Goal: Task Accomplishment & Management: Use online tool/utility

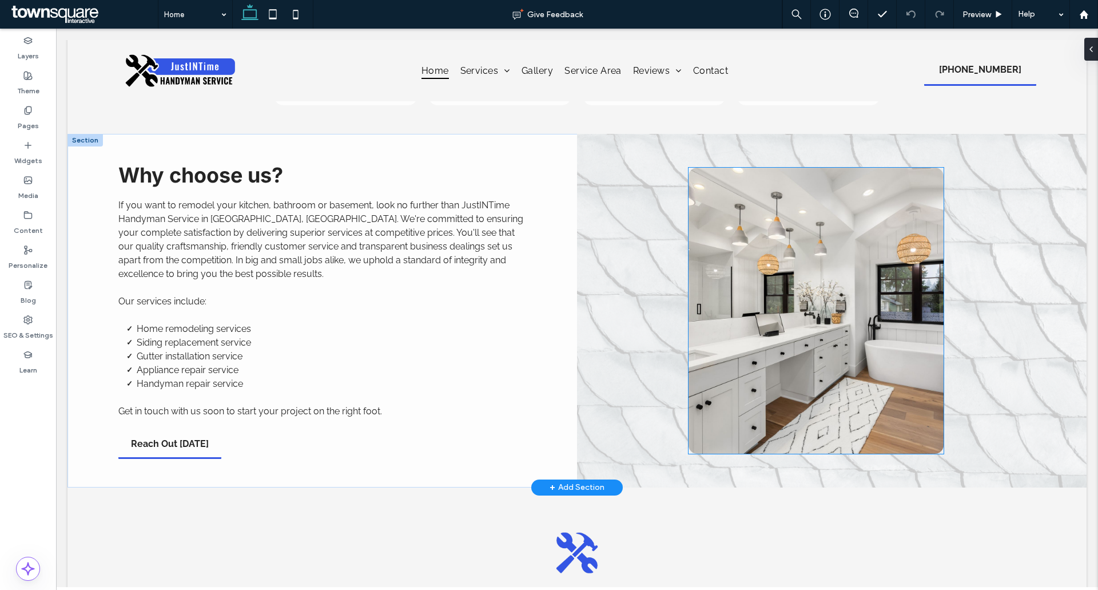
scroll to position [1086, 0]
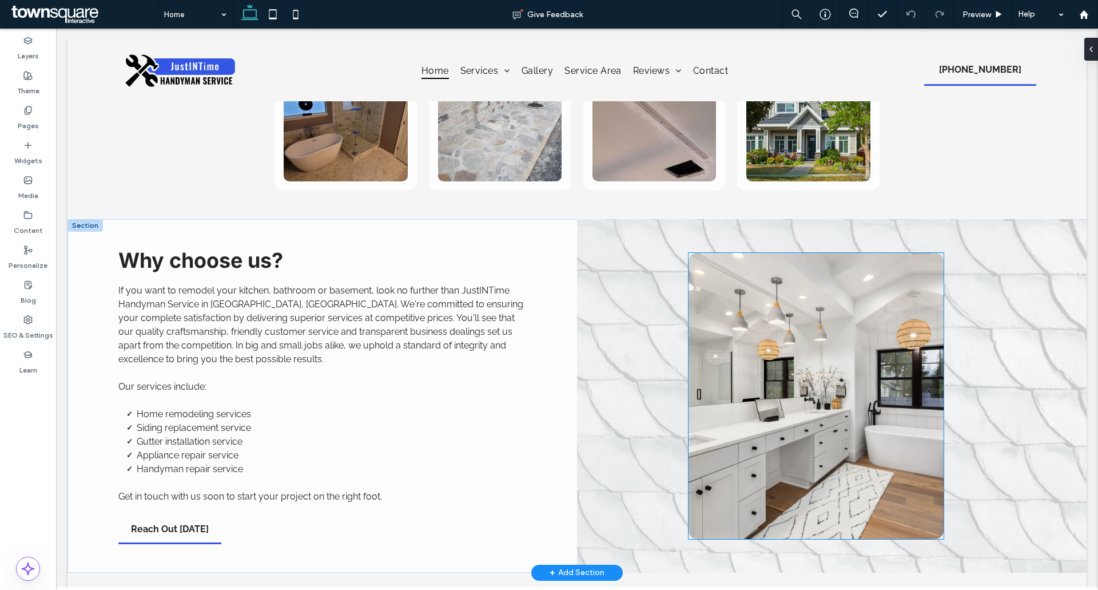
click at [788, 329] on img at bounding box center [815, 396] width 255 height 286
type input "**"
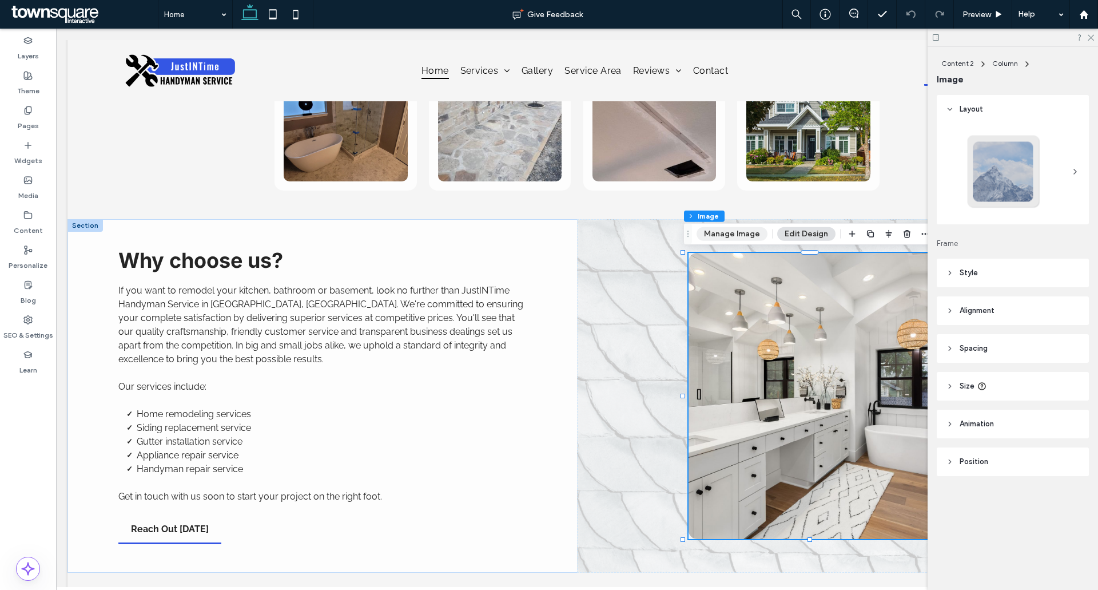
click at [734, 234] on button "Manage Image" at bounding box center [731, 234] width 71 height 14
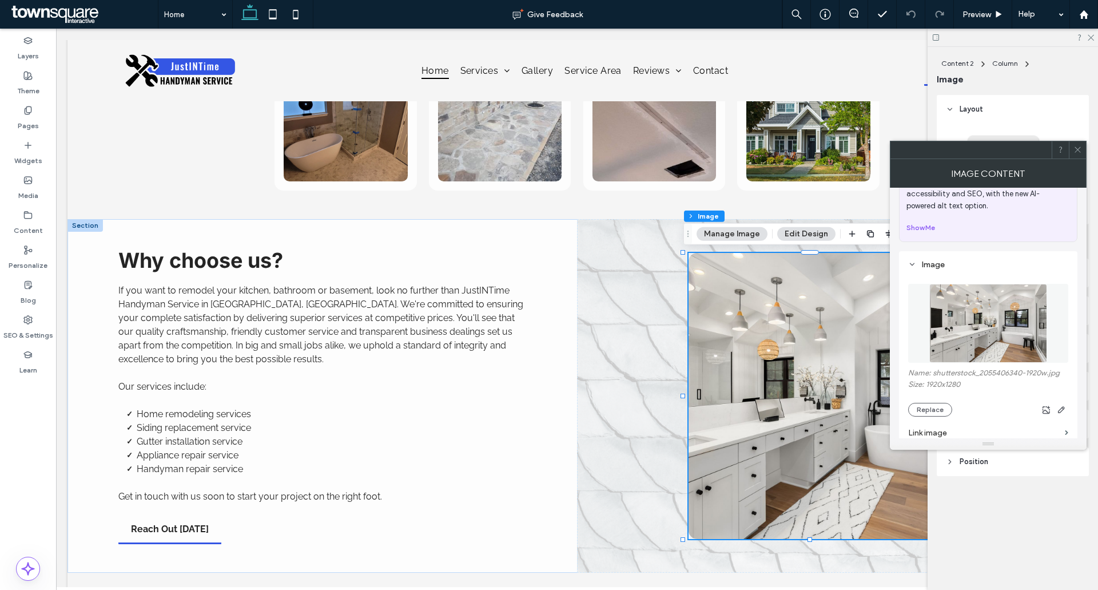
scroll to position [114, 0]
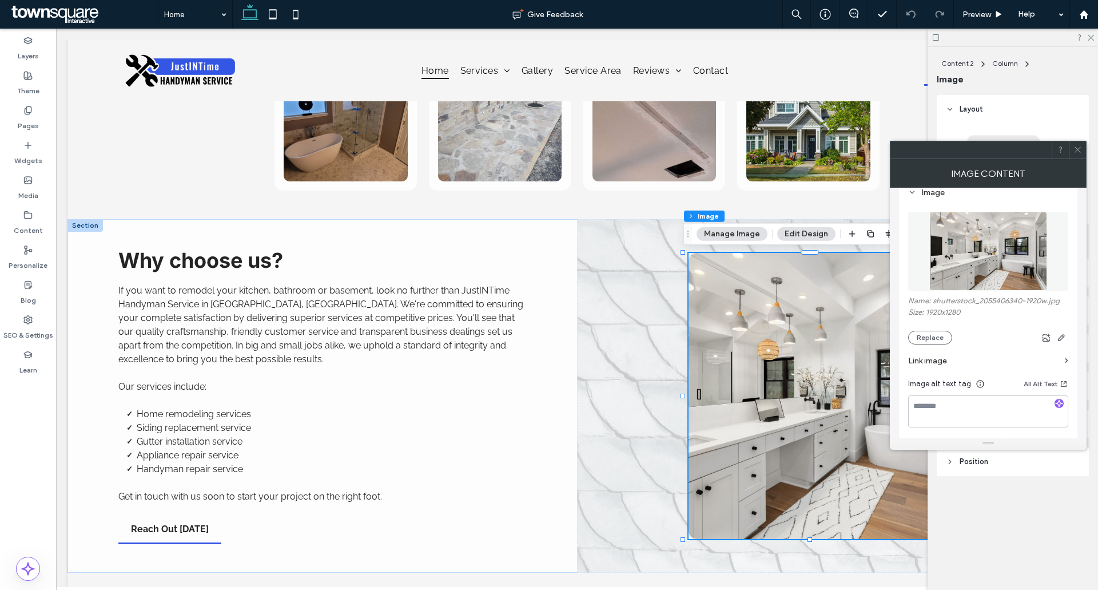
click at [736, 236] on button "Manage Image" at bounding box center [731, 234] width 71 height 14
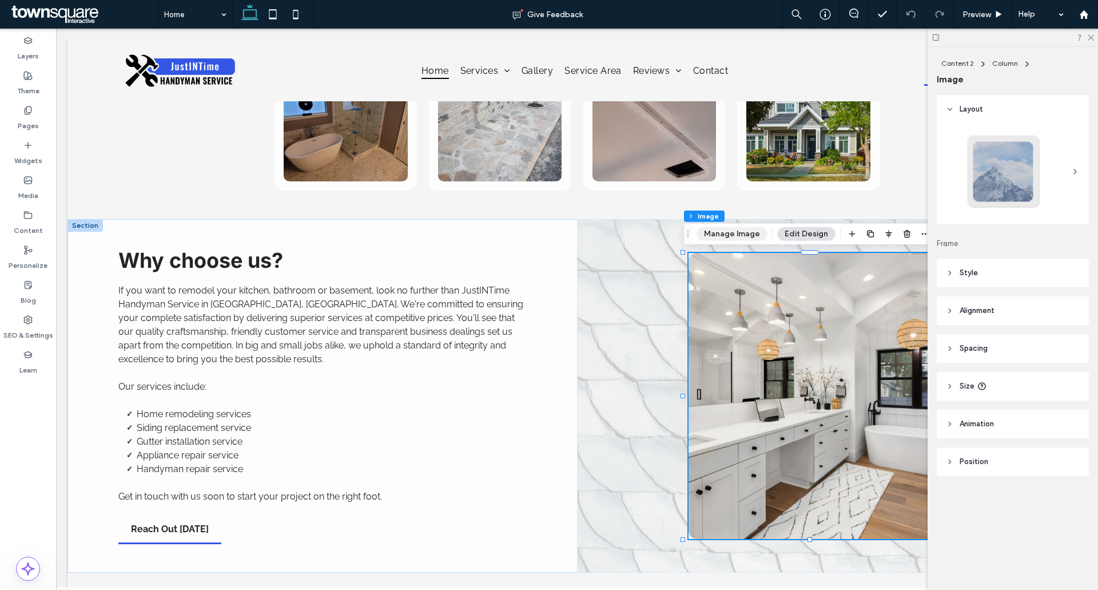
click at [721, 229] on button "Manage Image" at bounding box center [731, 234] width 71 height 14
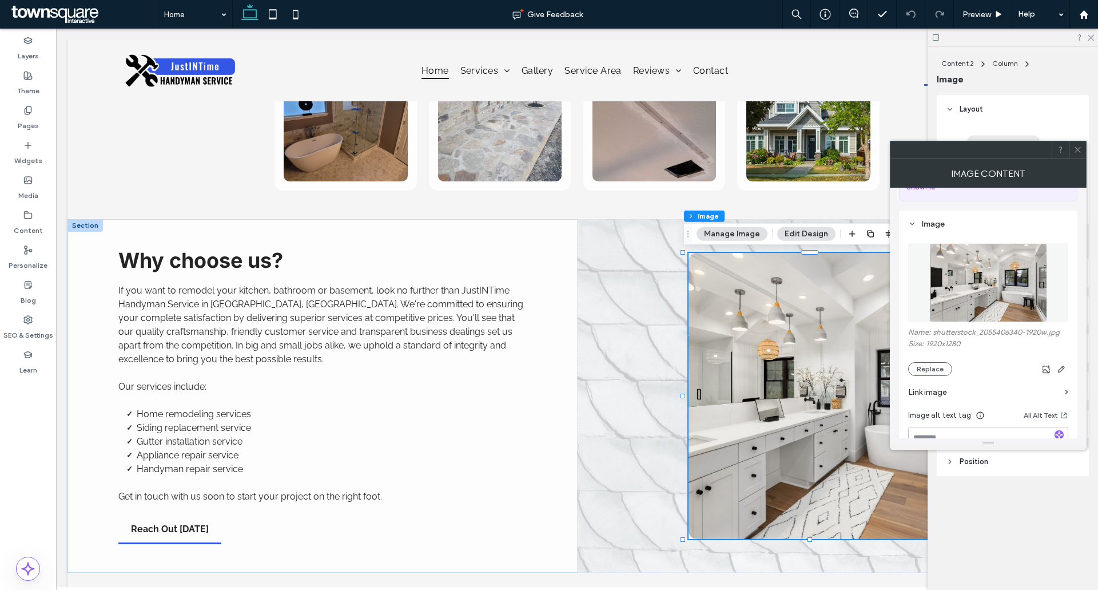
scroll to position [172, 0]
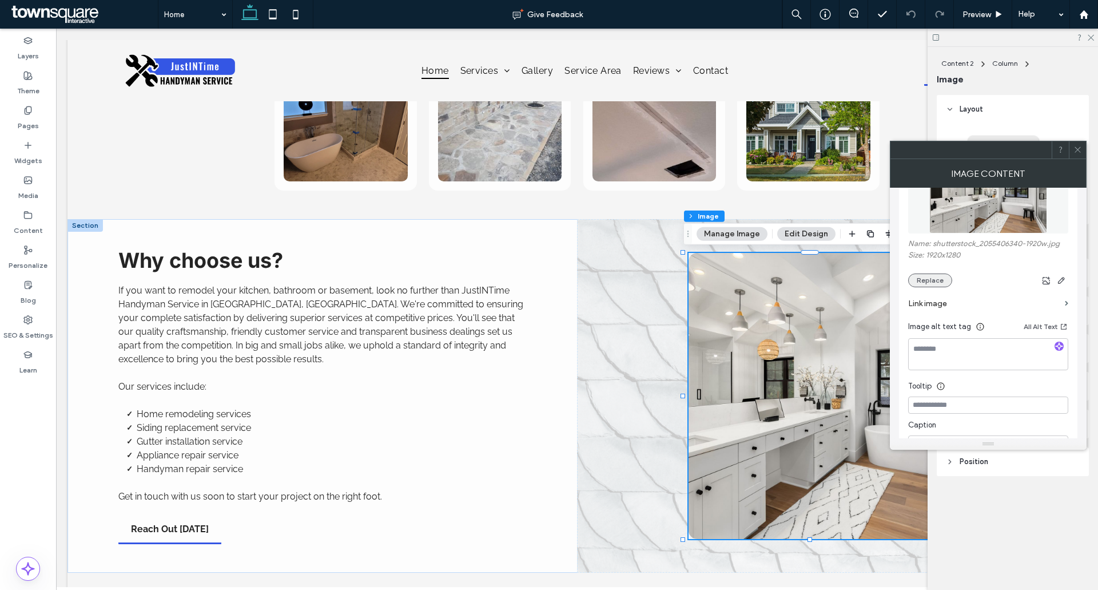
click at [925, 281] on button "Replace" at bounding box center [930, 280] width 44 height 14
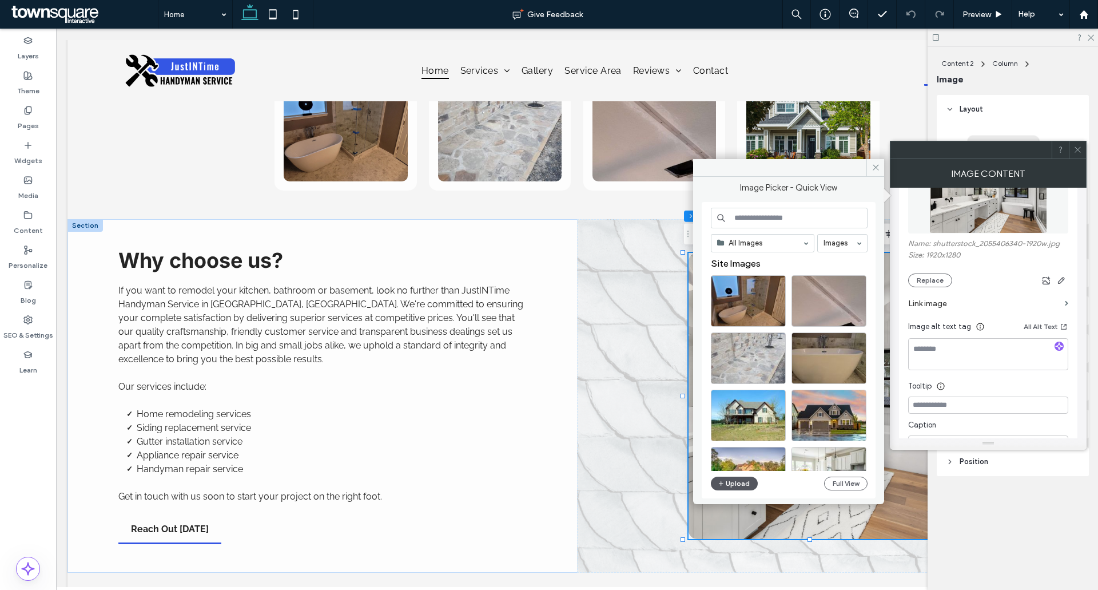
click at [723, 485] on icon "button" at bounding box center [721, 483] width 7 height 9
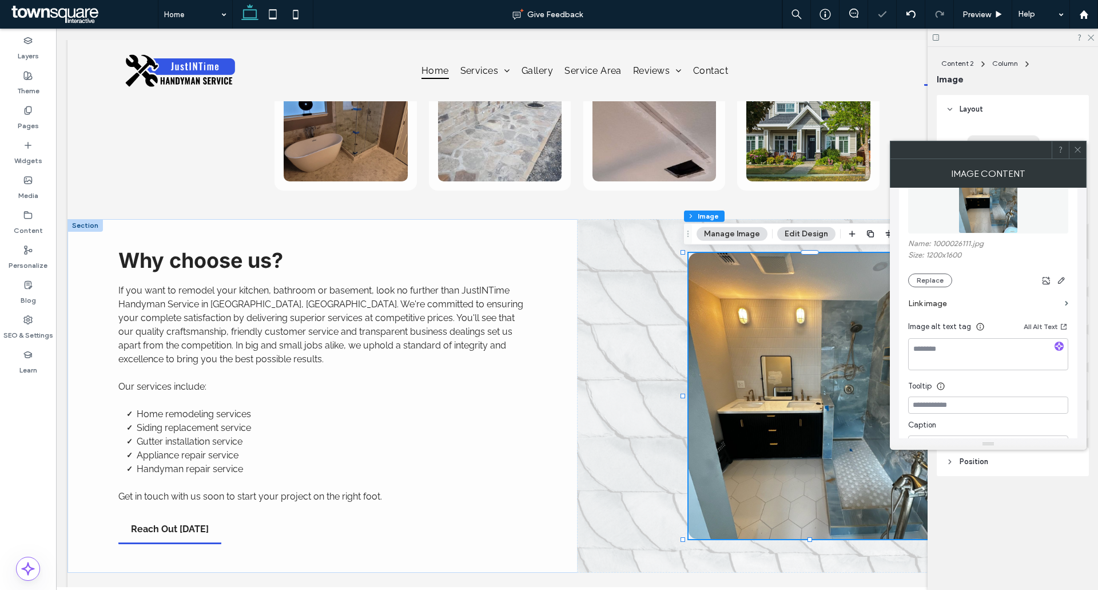
click at [1078, 149] on use at bounding box center [1077, 150] width 6 height 6
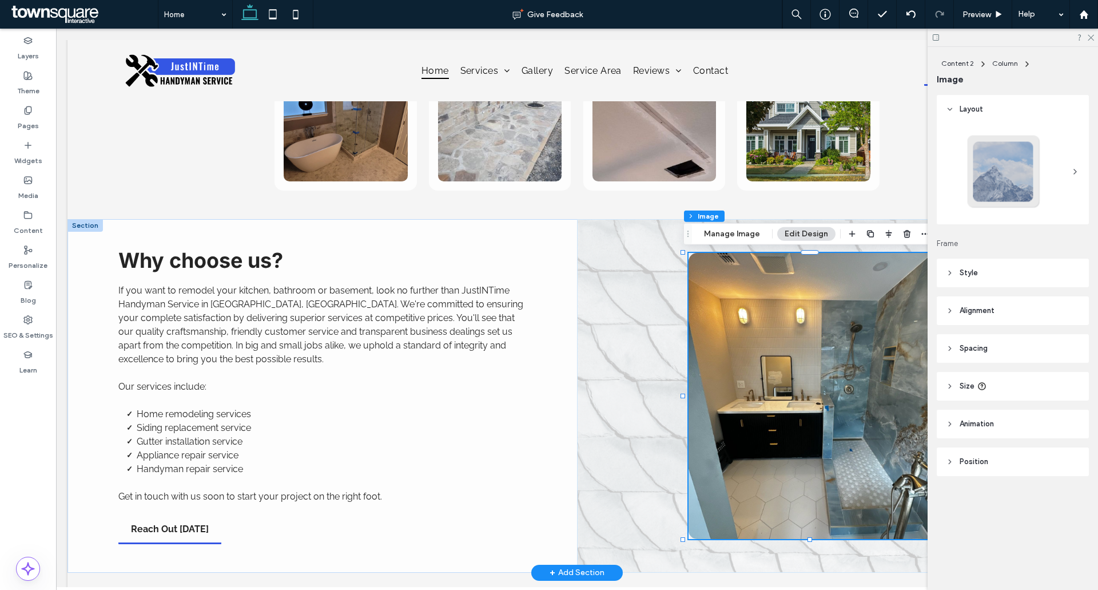
click at [626, 357] on div at bounding box center [831, 395] width 509 height 353
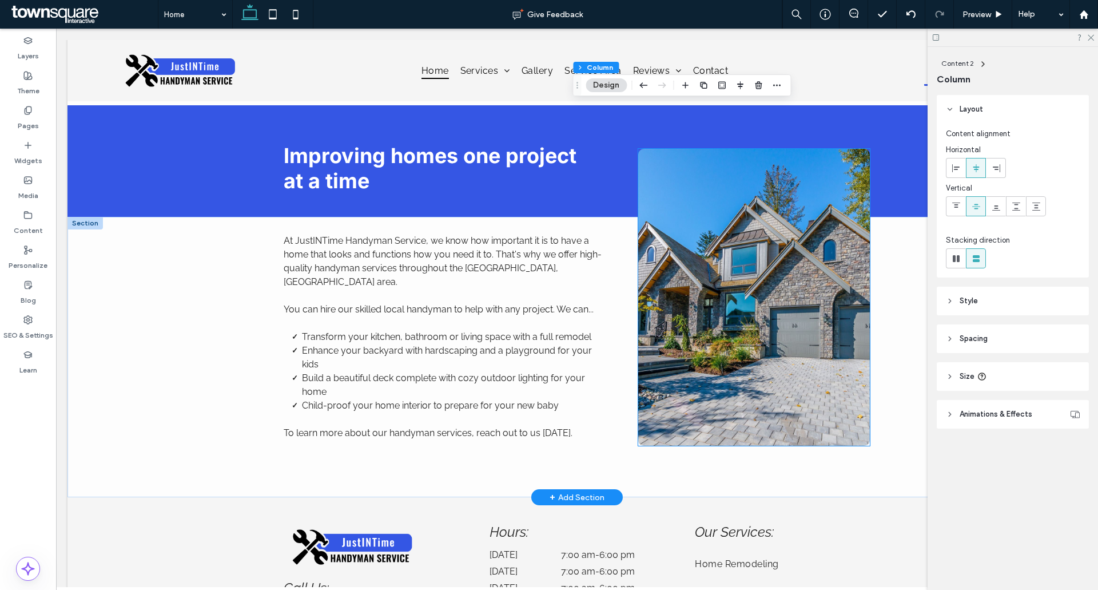
scroll to position [2287, 0]
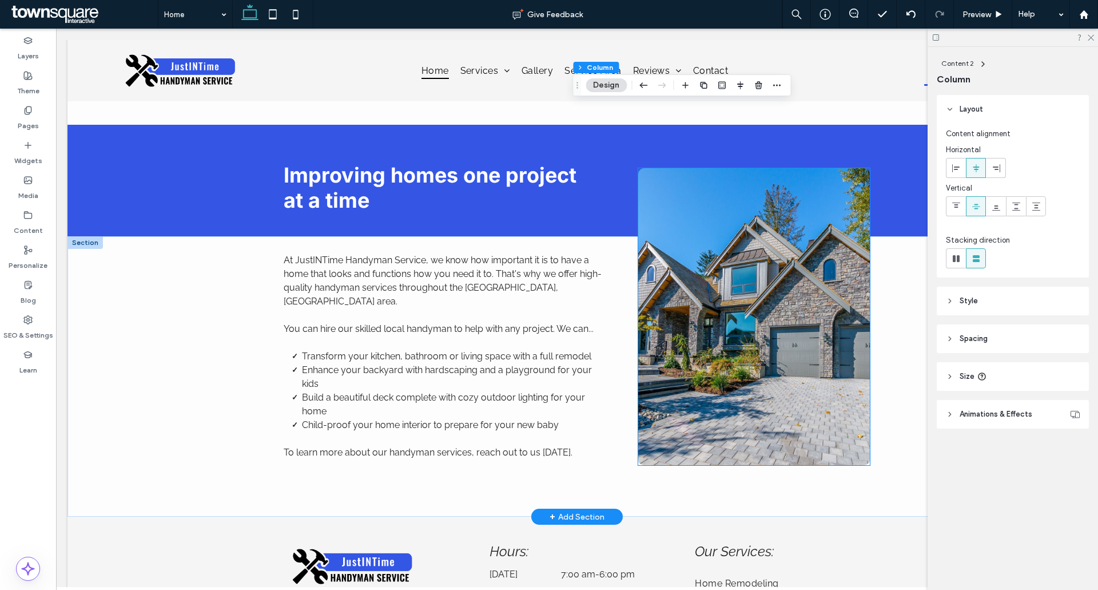
click at [720, 286] on img at bounding box center [754, 316] width 232 height 297
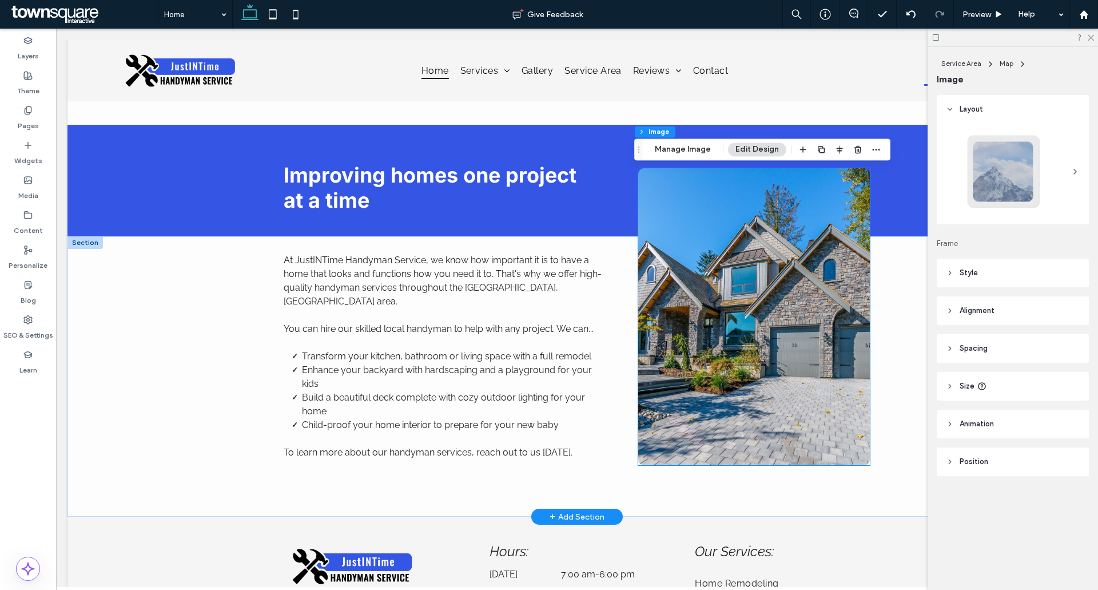
type input "**"
drag, startPoint x: 683, startPoint y: 300, endPoint x: 678, endPoint y: 278, distance: 22.3
click at [683, 300] on img at bounding box center [754, 316] width 232 height 297
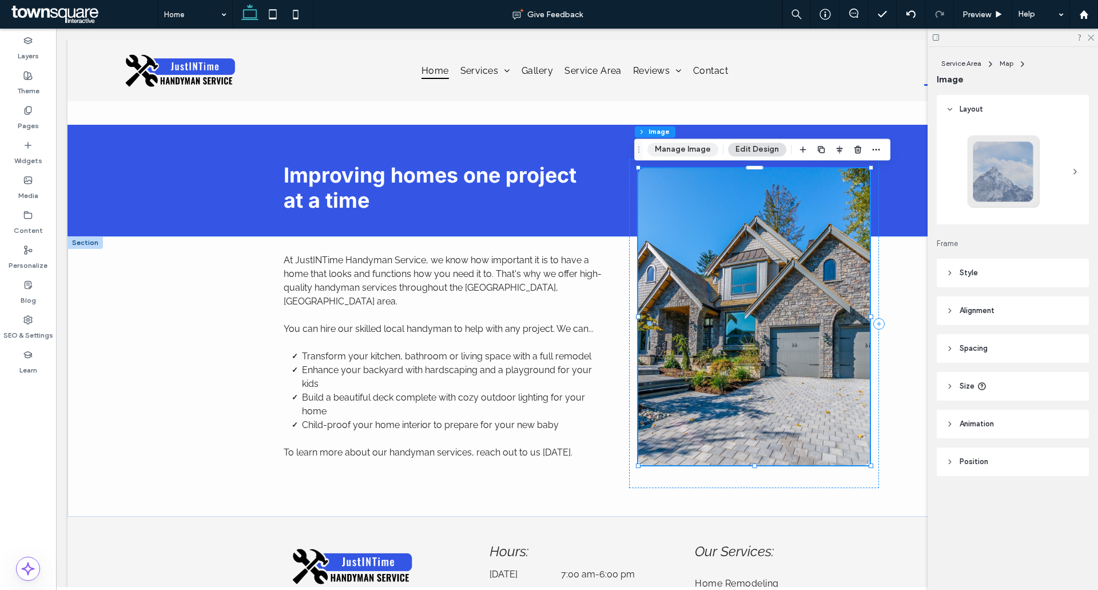
click at [676, 151] on button "Manage Image" at bounding box center [682, 149] width 71 height 14
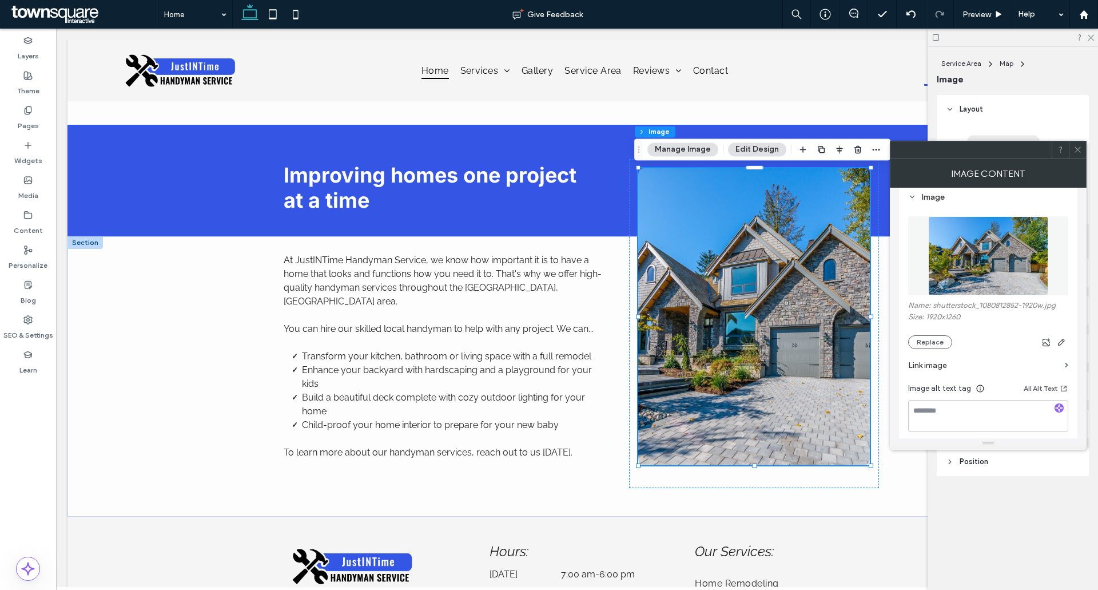
scroll to position [172, 0]
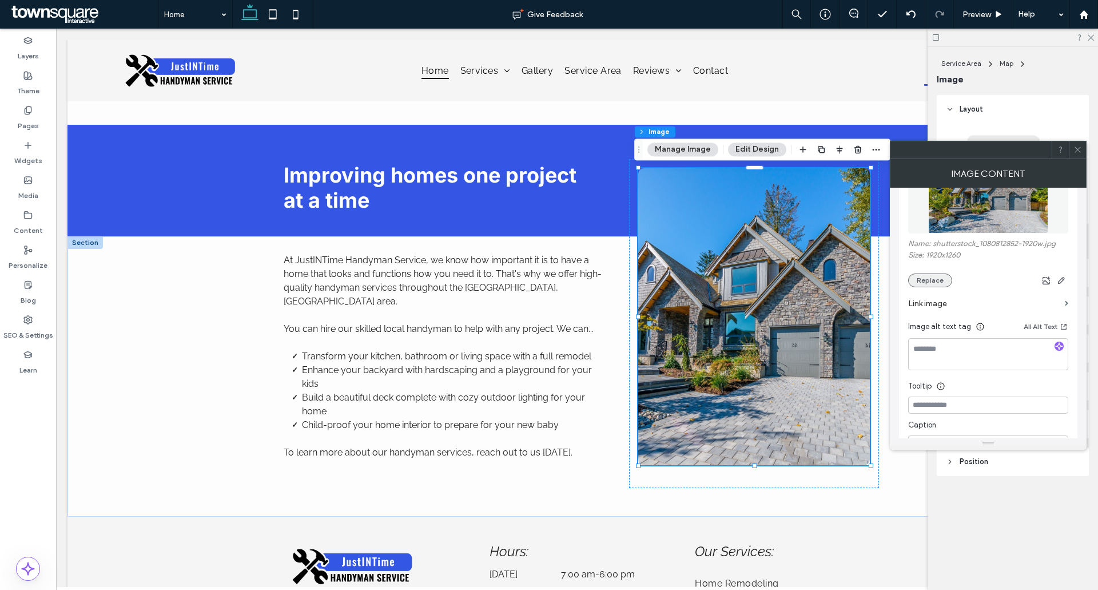
click at [936, 278] on button "Replace" at bounding box center [930, 280] width 44 height 14
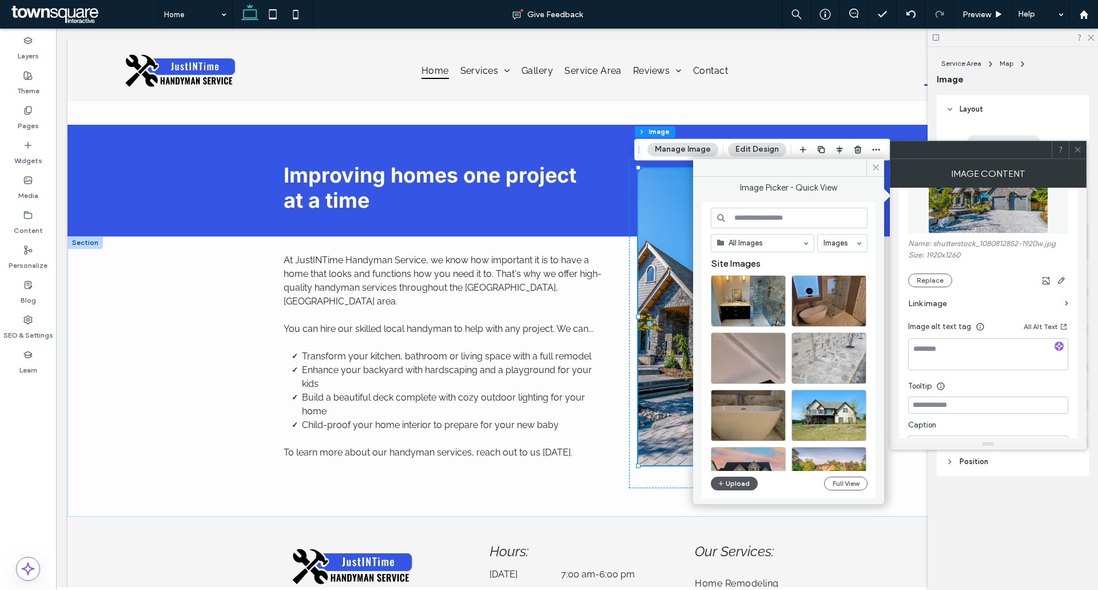
click at [737, 481] on button "Upload" at bounding box center [734, 483] width 47 height 14
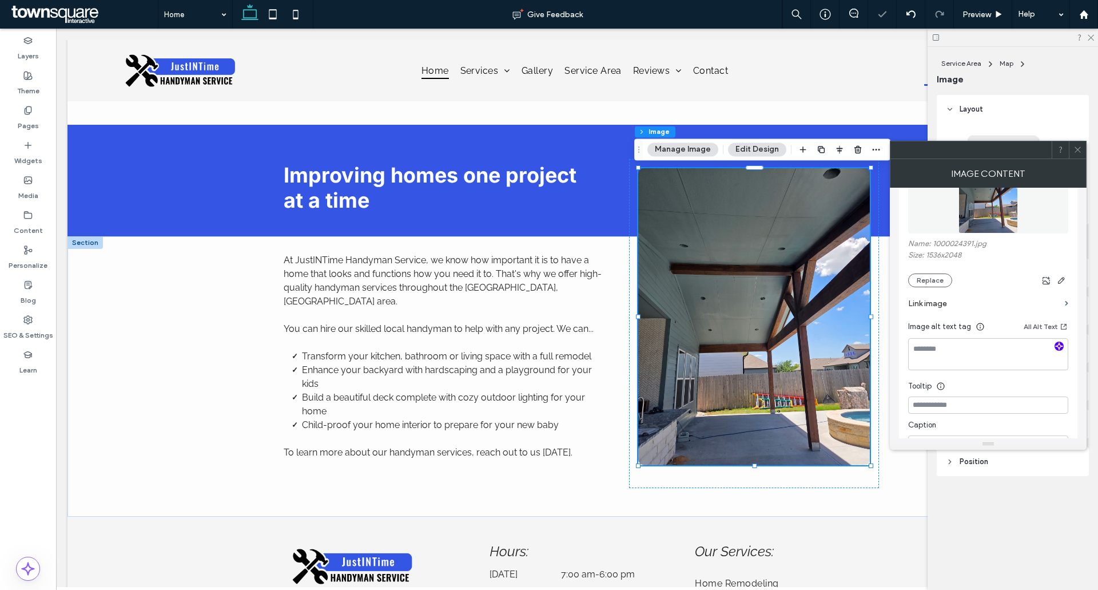
click at [1058, 344] on use "button" at bounding box center [1059, 345] width 7 height 7
type textarea "**********"
click at [1078, 153] on icon at bounding box center [1077, 149] width 9 height 9
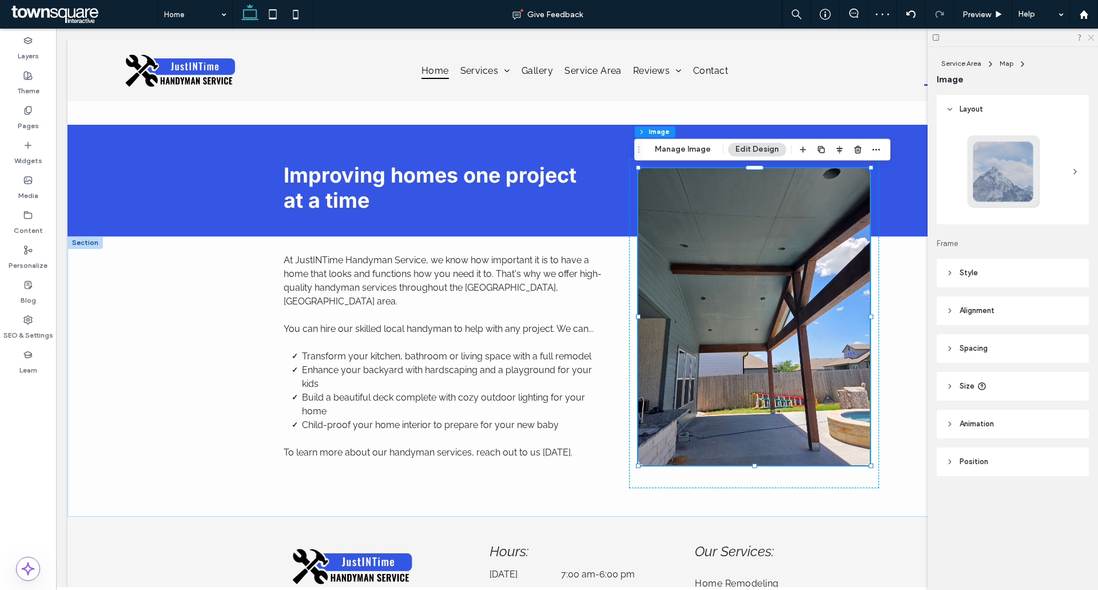
click at [1088, 37] on icon at bounding box center [1089, 36] width 7 height 7
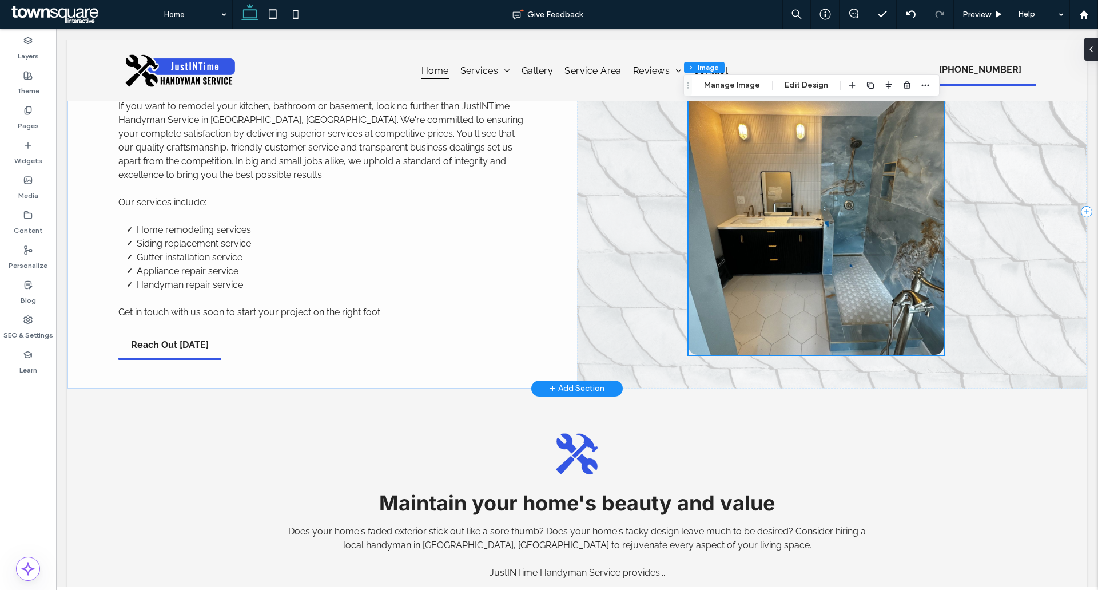
type input "**"
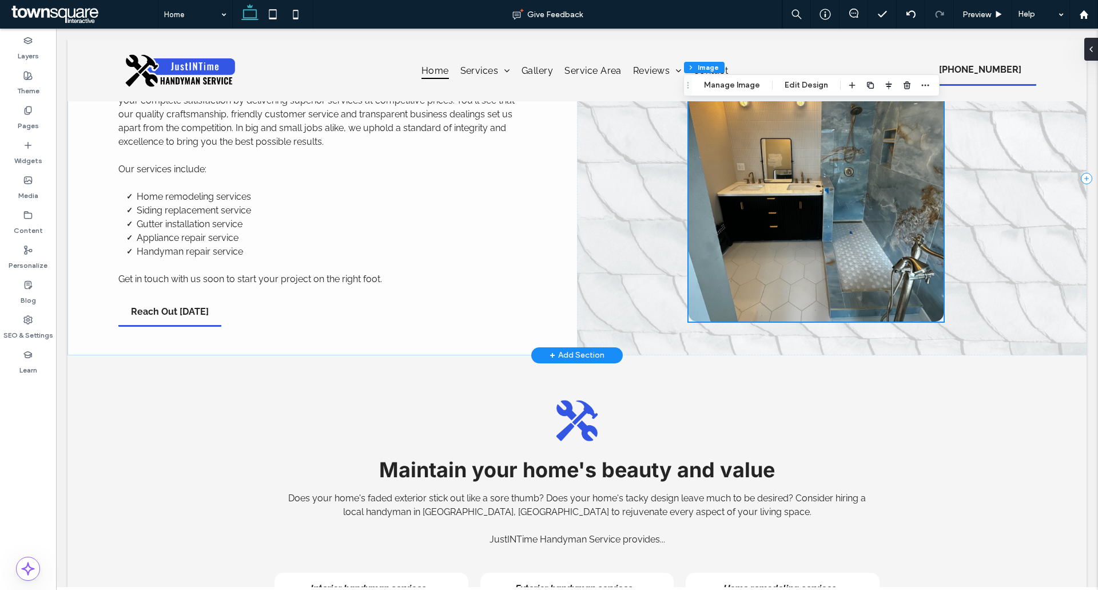
scroll to position [1312, 0]
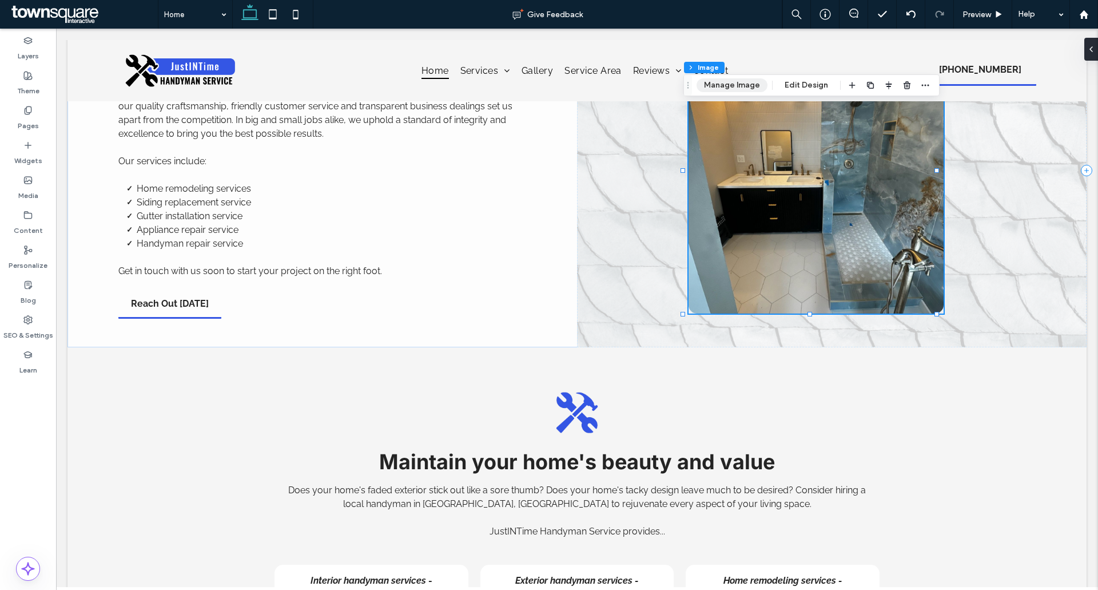
click at [744, 86] on button "Manage Image" at bounding box center [731, 85] width 71 height 14
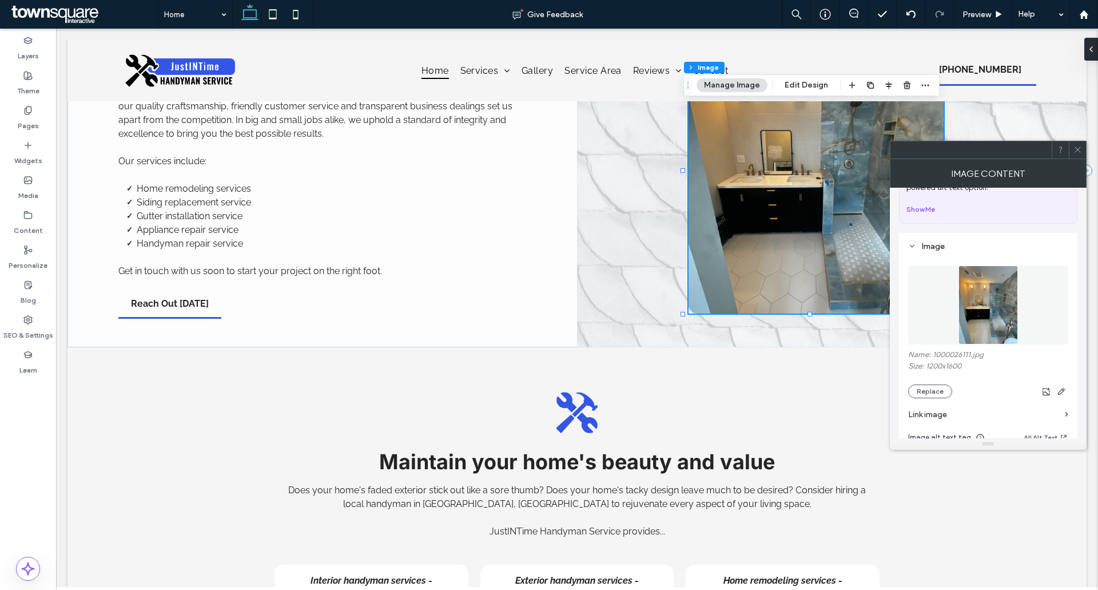
scroll to position [114, 0]
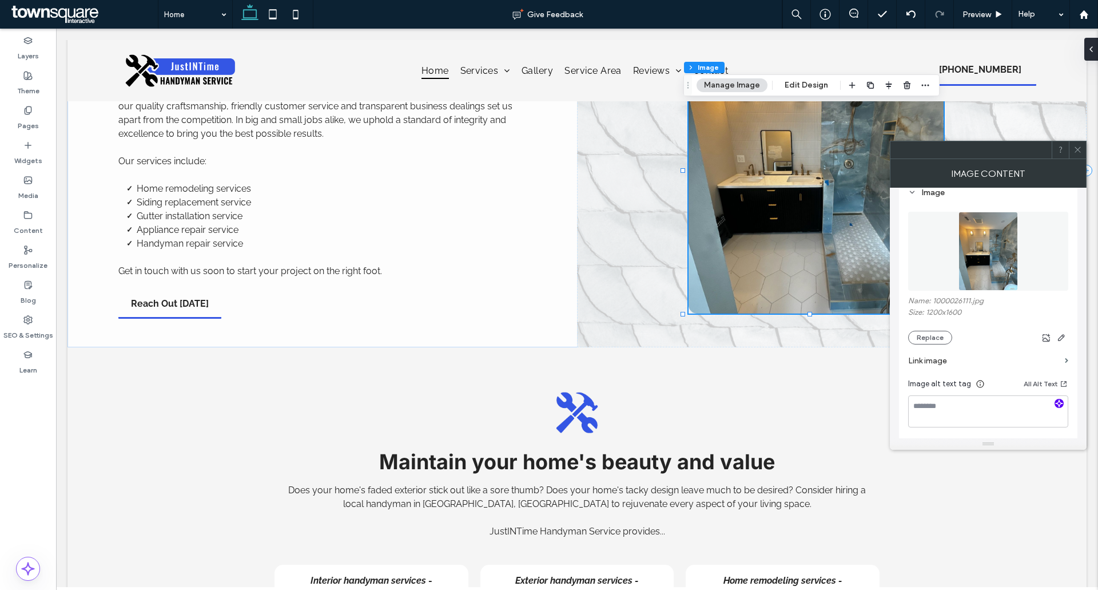
click at [1058, 401] on use "button" at bounding box center [1059, 402] width 7 height 7
type textarea "**********"
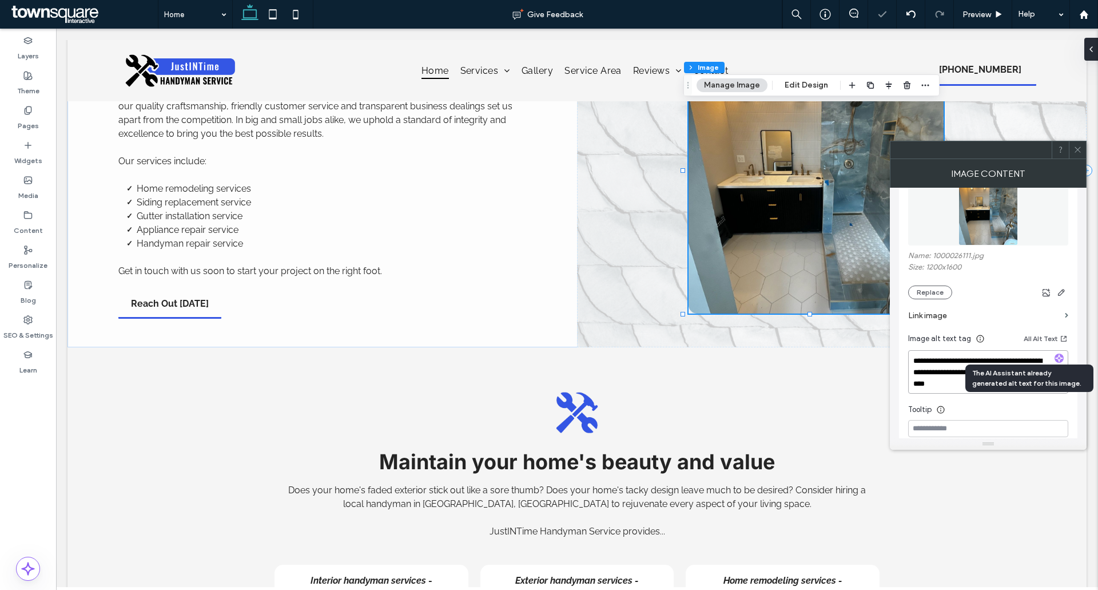
scroll to position [229, 0]
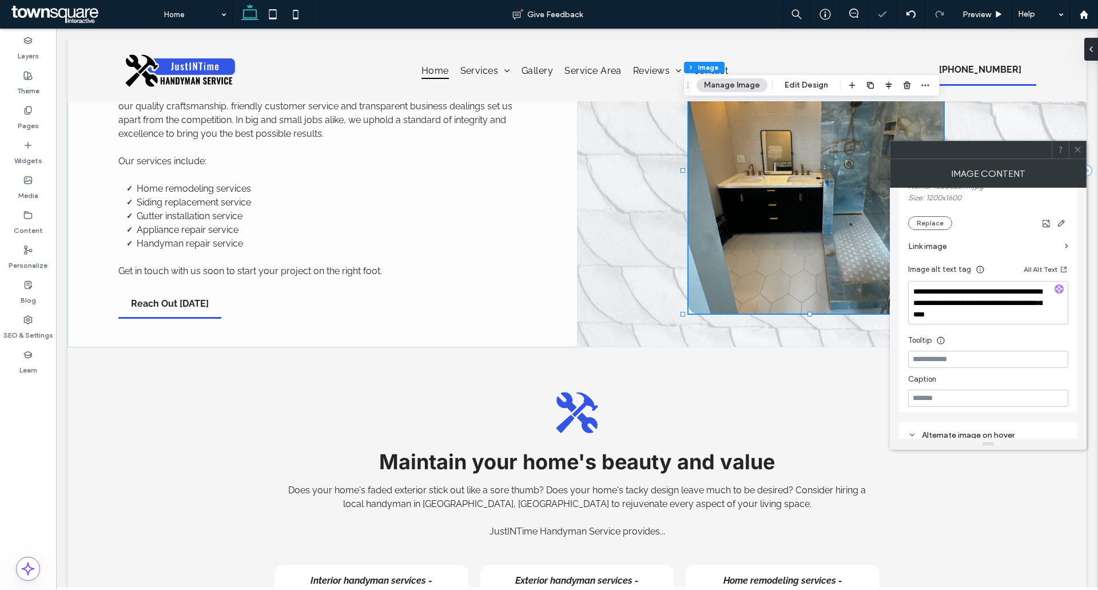
click at [1076, 154] on span at bounding box center [1077, 149] width 9 height 17
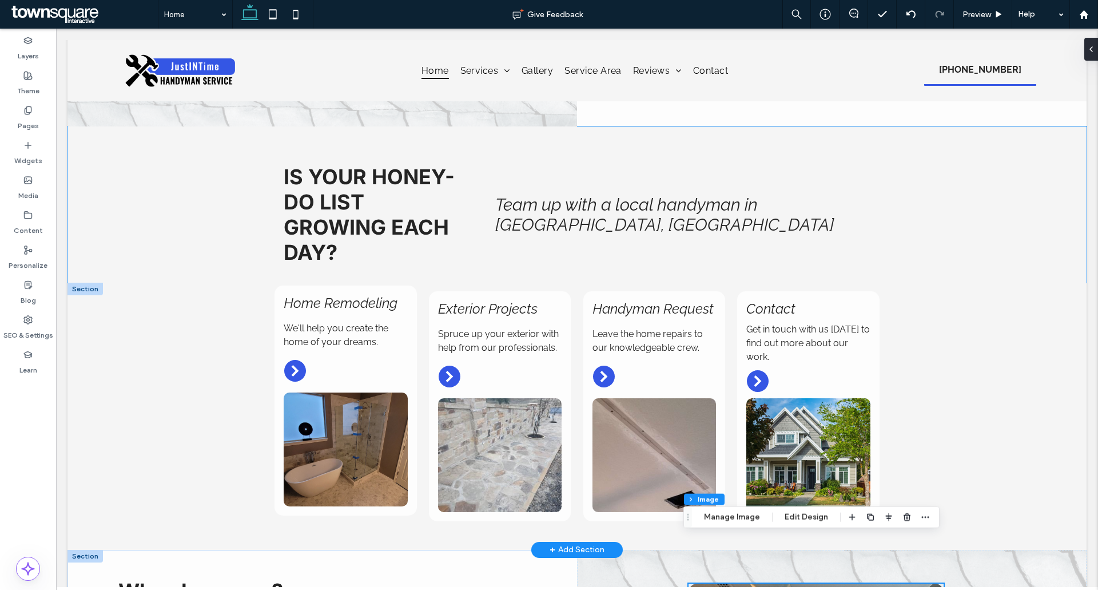
scroll to position [803, 0]
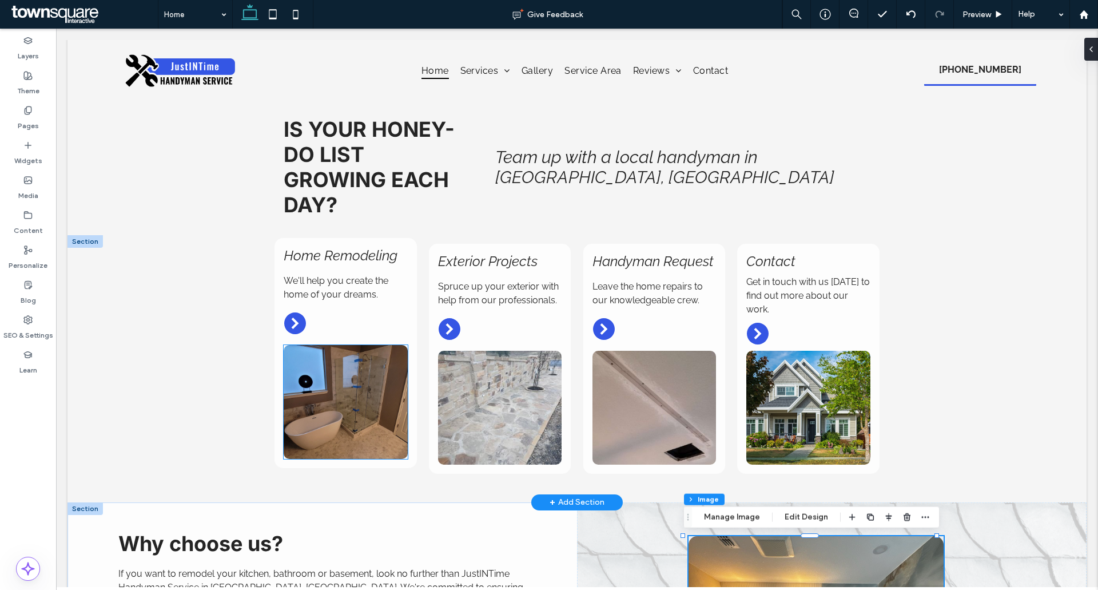
click at [360, 386] on img at bounding box center [346, 402] width 124 height 114
type input "**"
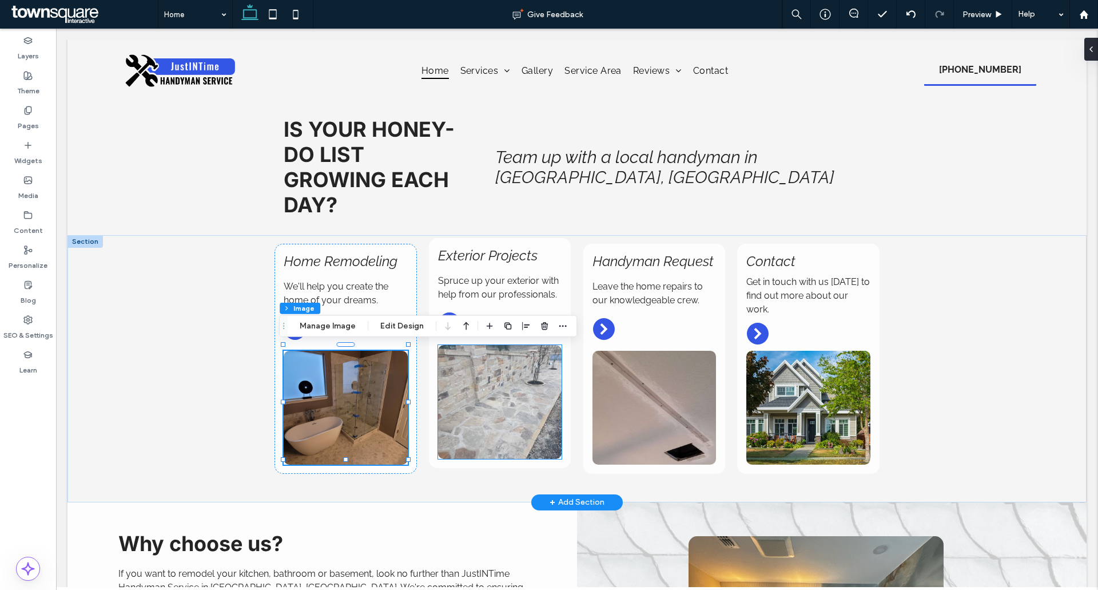
click at [481, 388] on img at bounding box center [500, 402] width 124 height 114
type input "**"
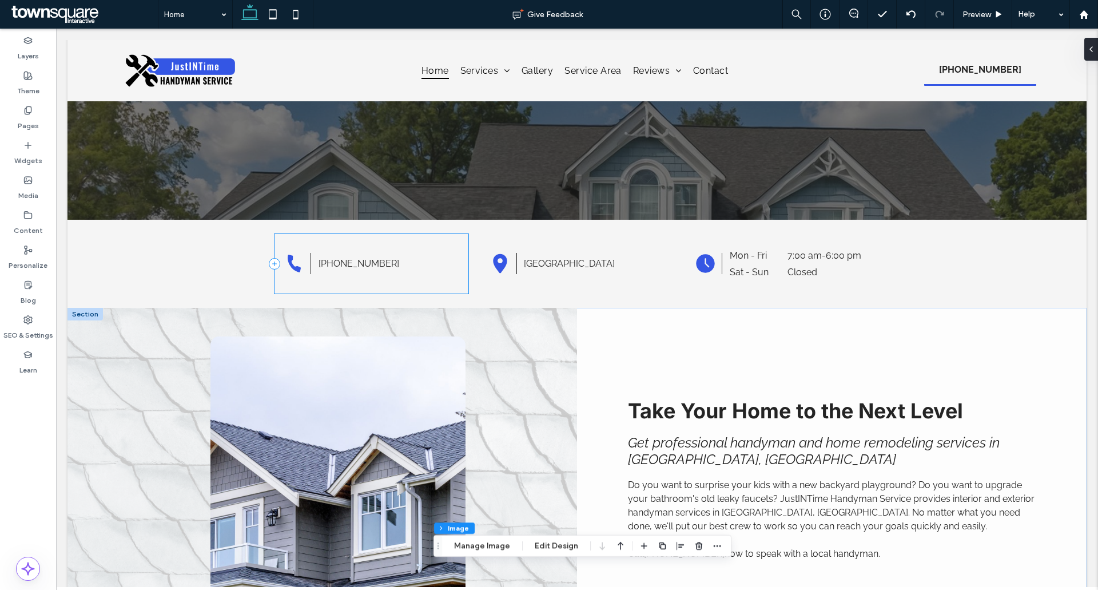
scroll to position [460, 0]
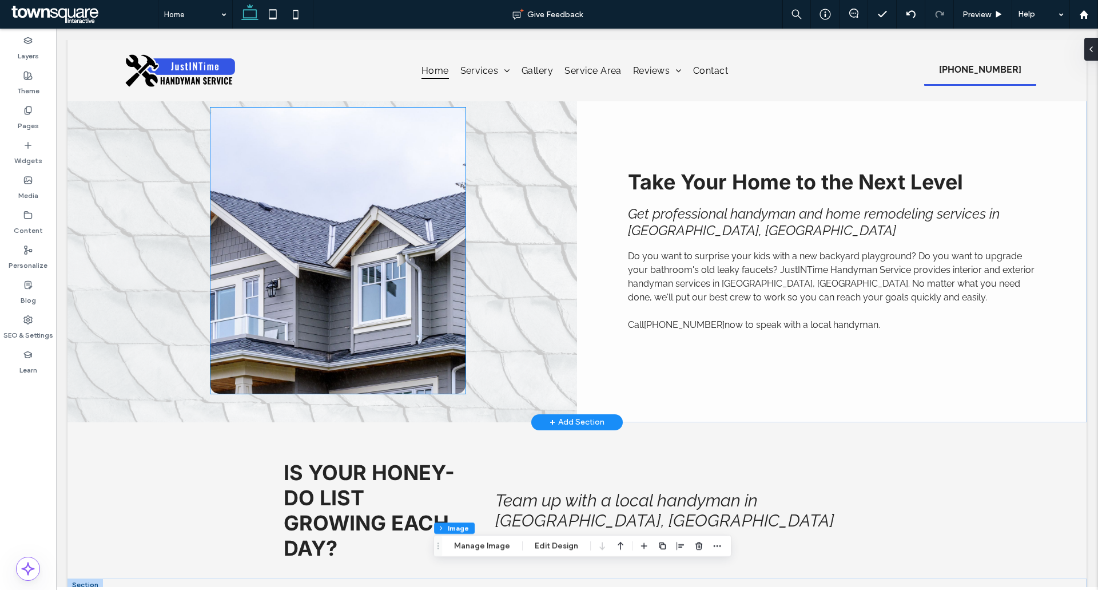
click at [396, 251] on img at bounding box center [337, 250] width 255 height 286
type input "**"
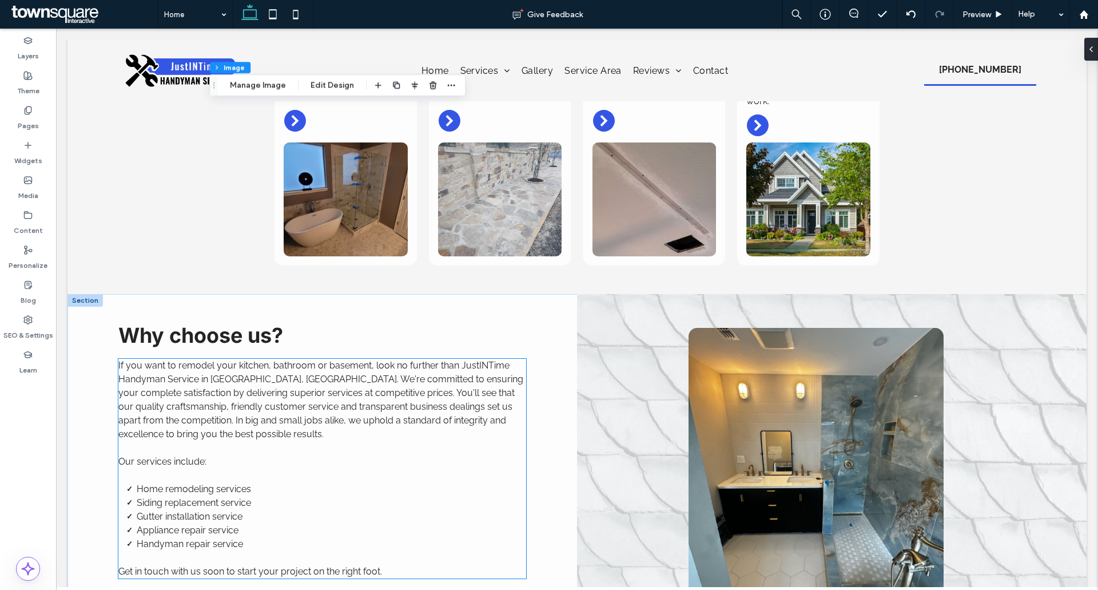
scroll to position [858, 0]
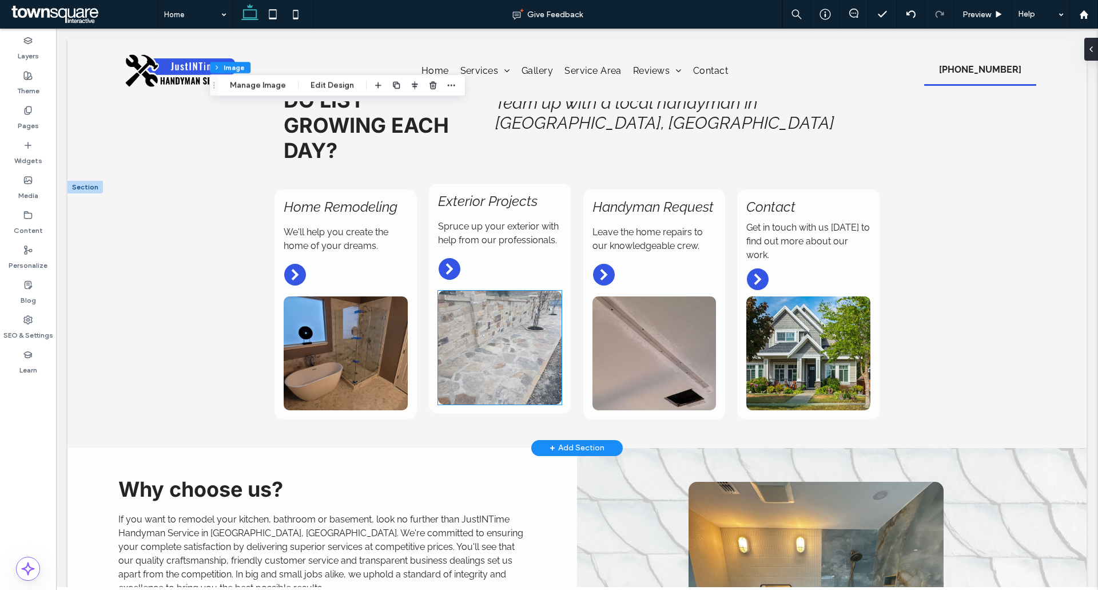
click at [487, 332] on img at bounding box center [500, 347] width 124 height 114
type input "**"
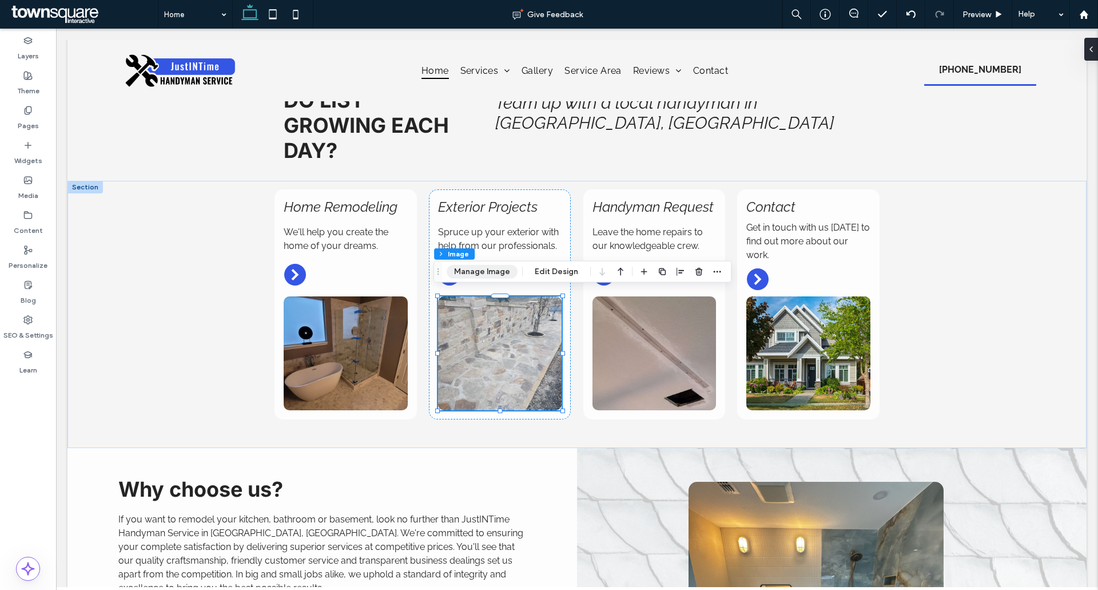
drag, startPoint x: 385, startPoint y: 258, endPoint x: 464, endPoint y: 273, distance: 79.7
click at [464, 273] on button "Manage Image" at bounding box center [482, 272] width 71 height 14
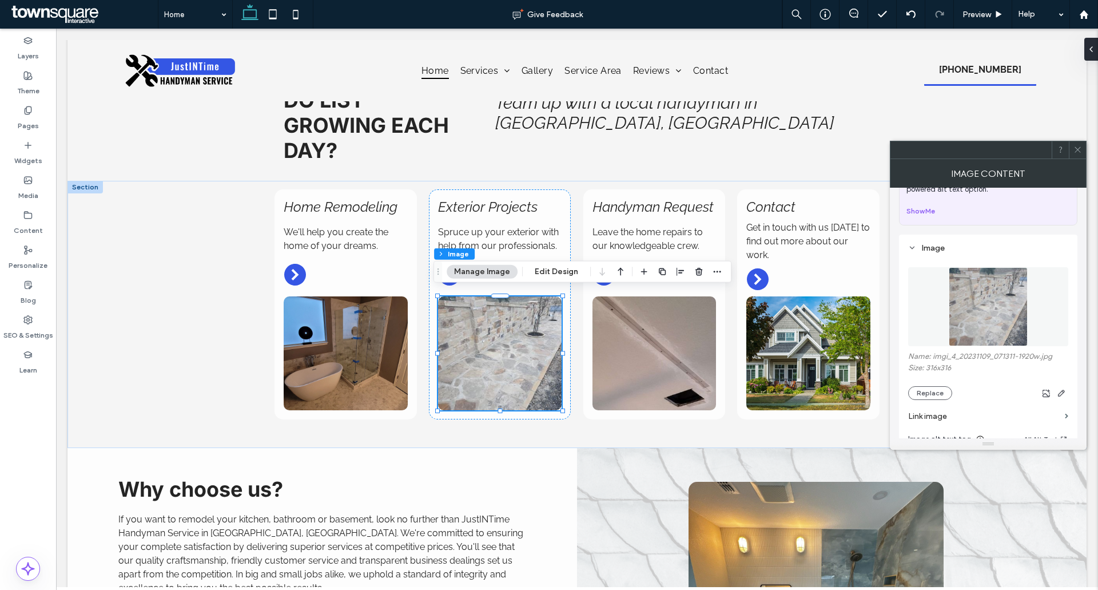
scroll to position [114, 0]
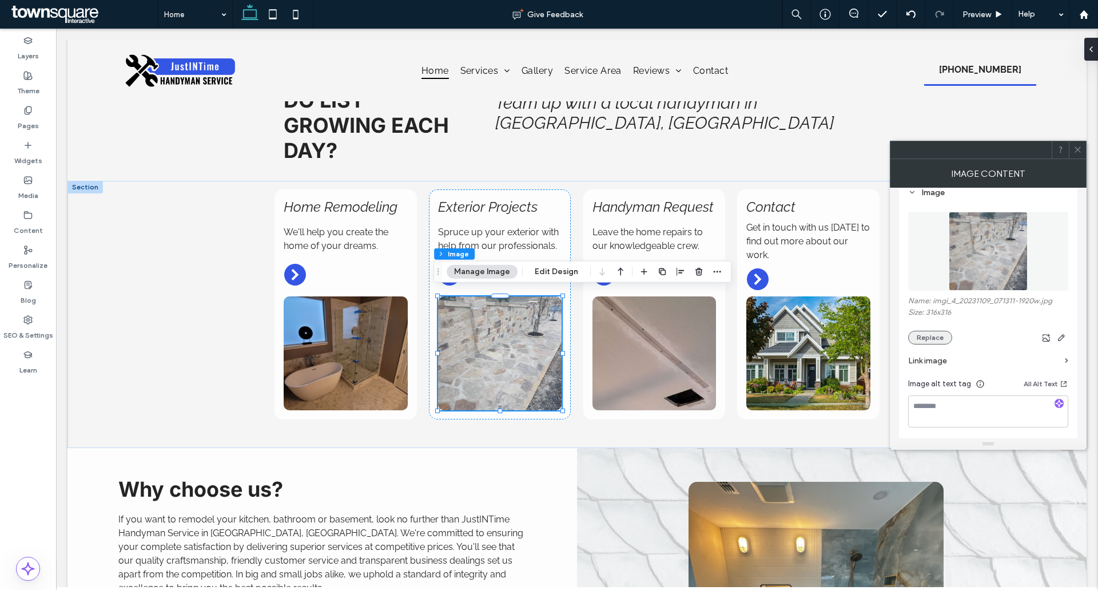
click at [947, 338] on button "Replace" at bounding box center [930, 337] width 44 height 14
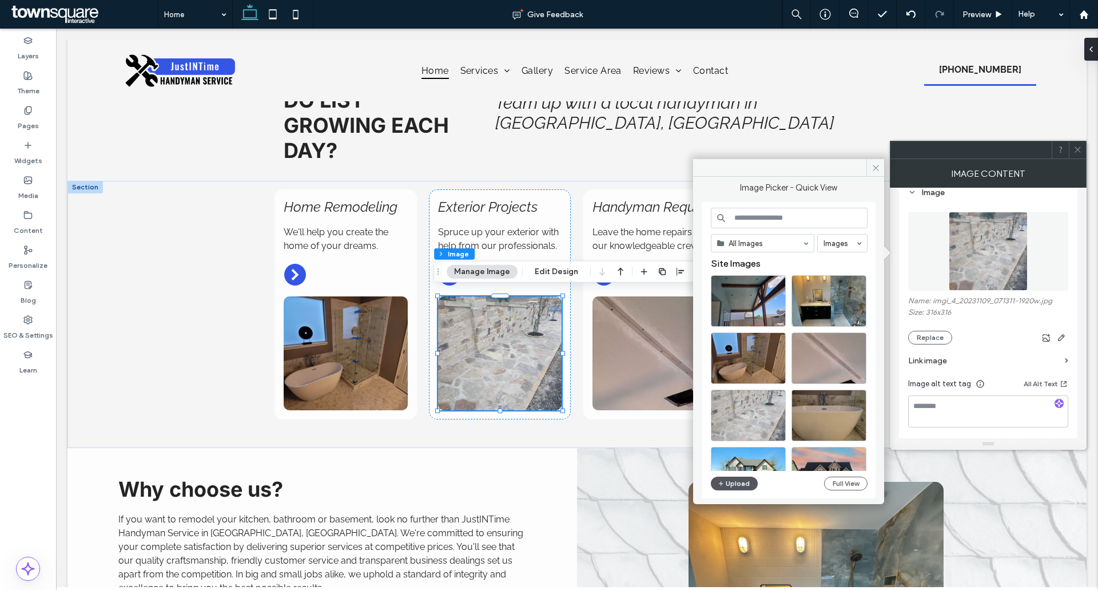
click at [727, 483] on button "Upload" at bounding box center [734, 483] width 47 height 14
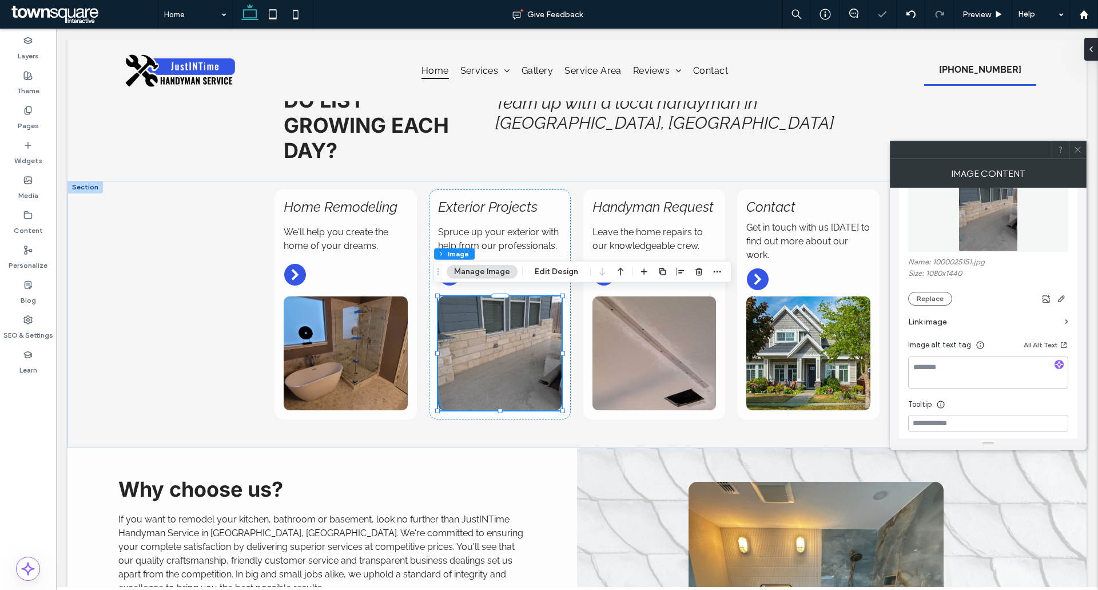
scroll to position [229, 0]
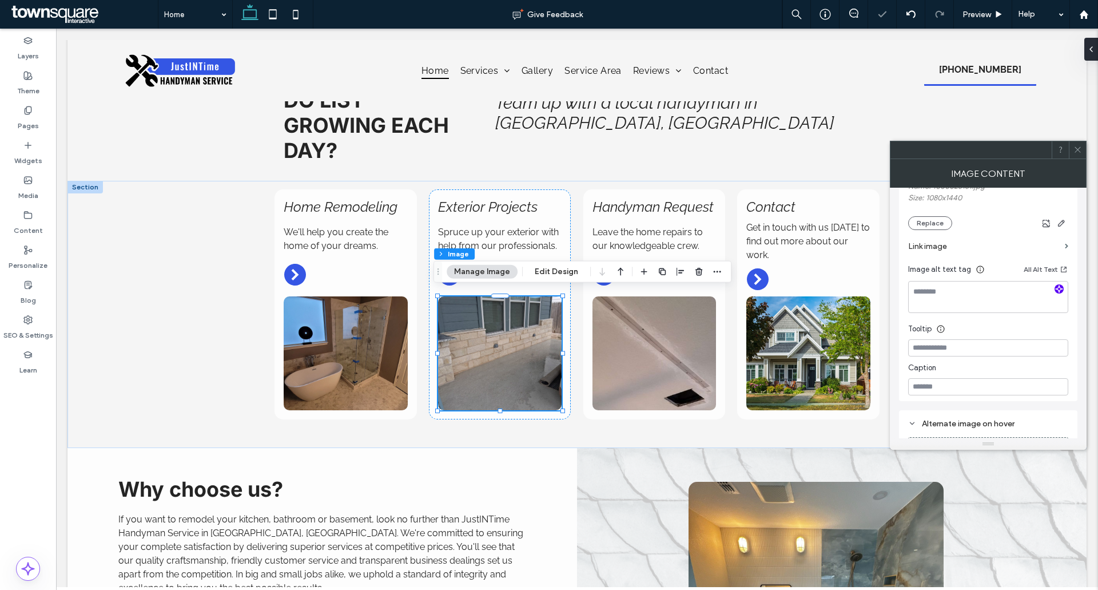
click at [1062, 289] on use "button" at bounding box center [1059, 288] width 7 height 7
type textarea "**********"
click at [1078, 142] on span at bounding box center [1077, 149] width 9 height 17
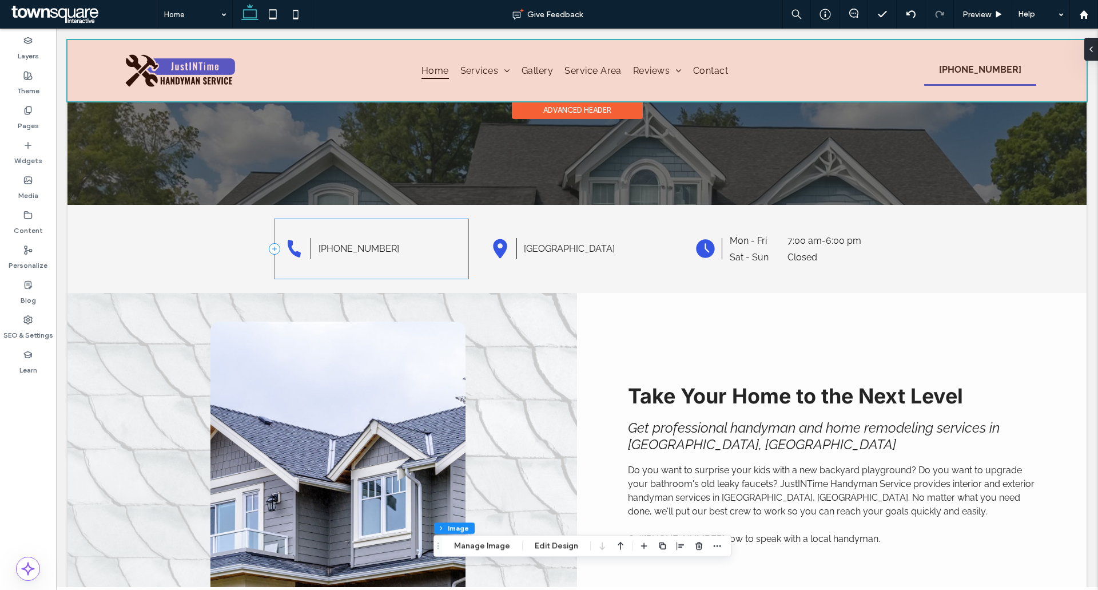
scroll to position [172, 0]
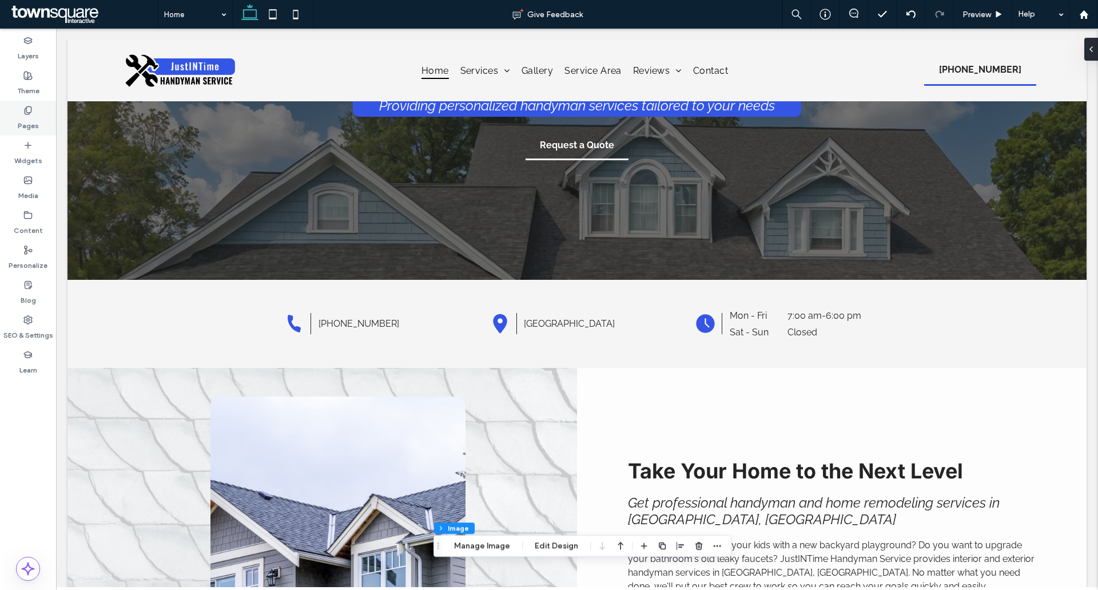
click at [38, 109] on div "Pages" at bounding box center [28, 118] width 56 height 35
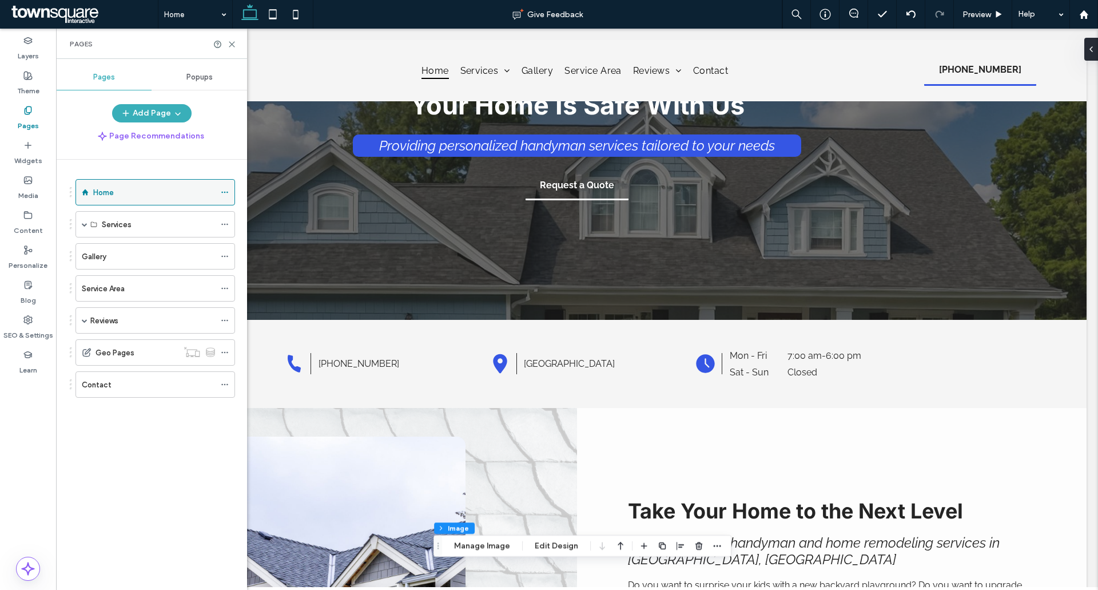
scroll to position [114, 0]
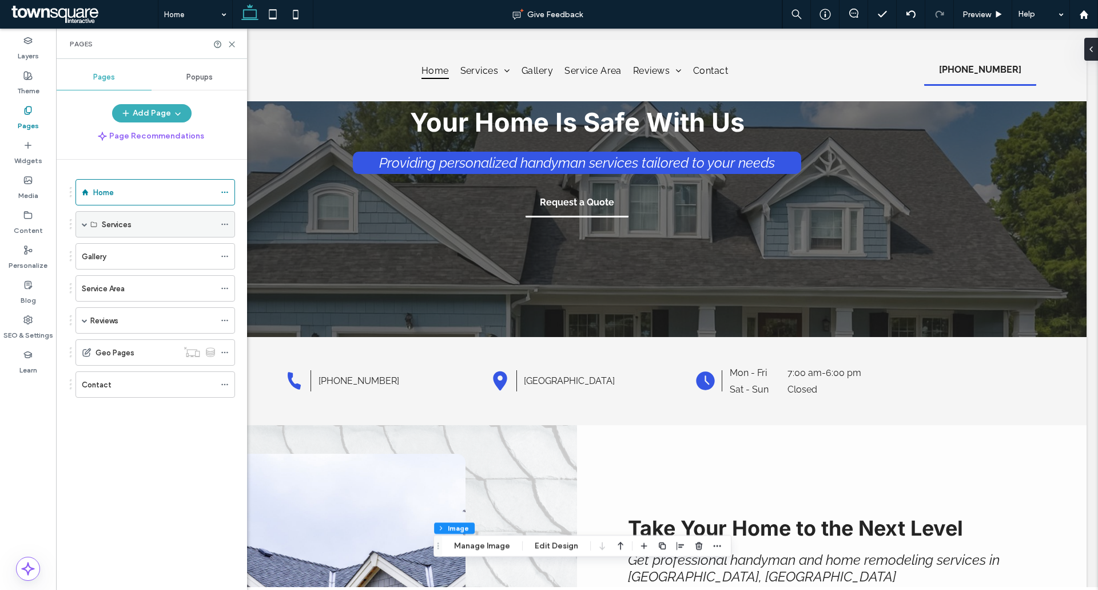
click at [83, 226] on span at bounding box center [85, 224] width 6 height 6
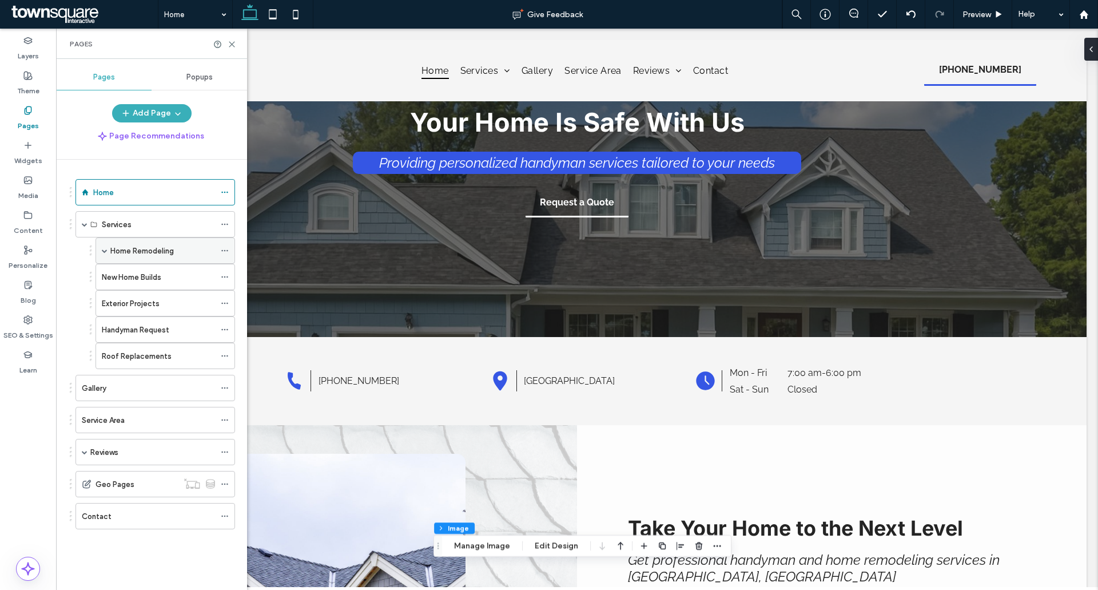
click at [110, 247] on label "Home Remodeling" at bounding box center [141, 251] width 63 height 20
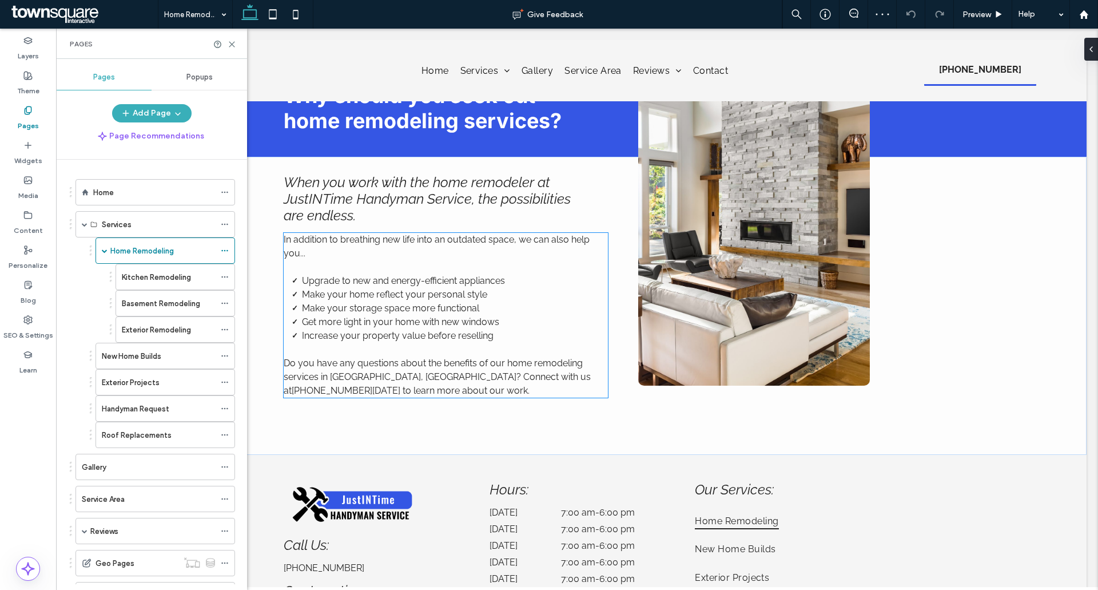
scroll to position [915, 0]
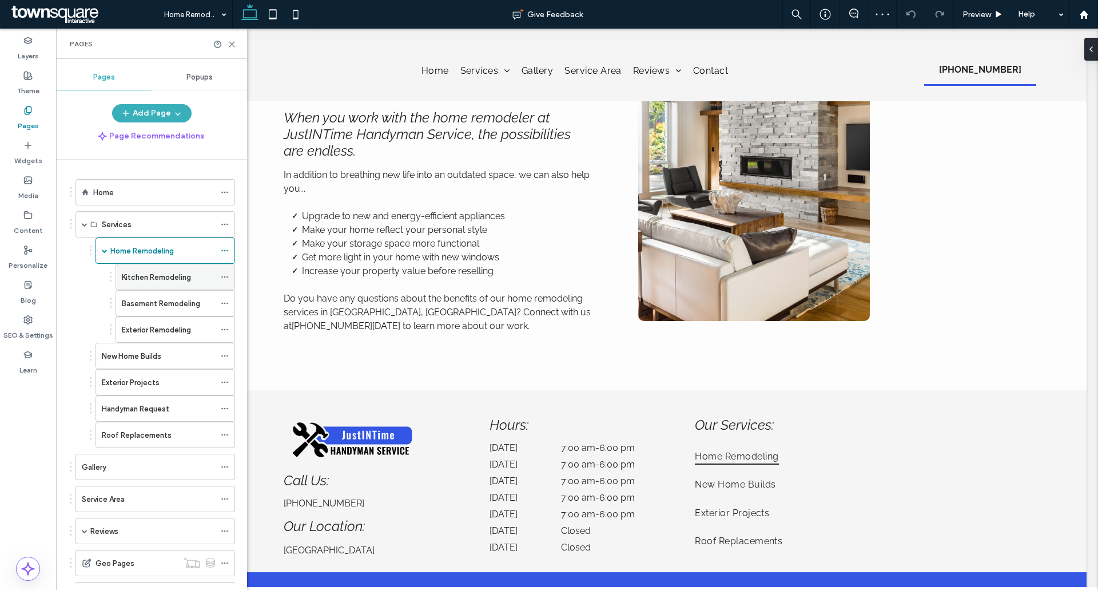
click at [145, 273] on label "Kitchen Remodeling" at bounding box center [156, 277] width 69 height 20
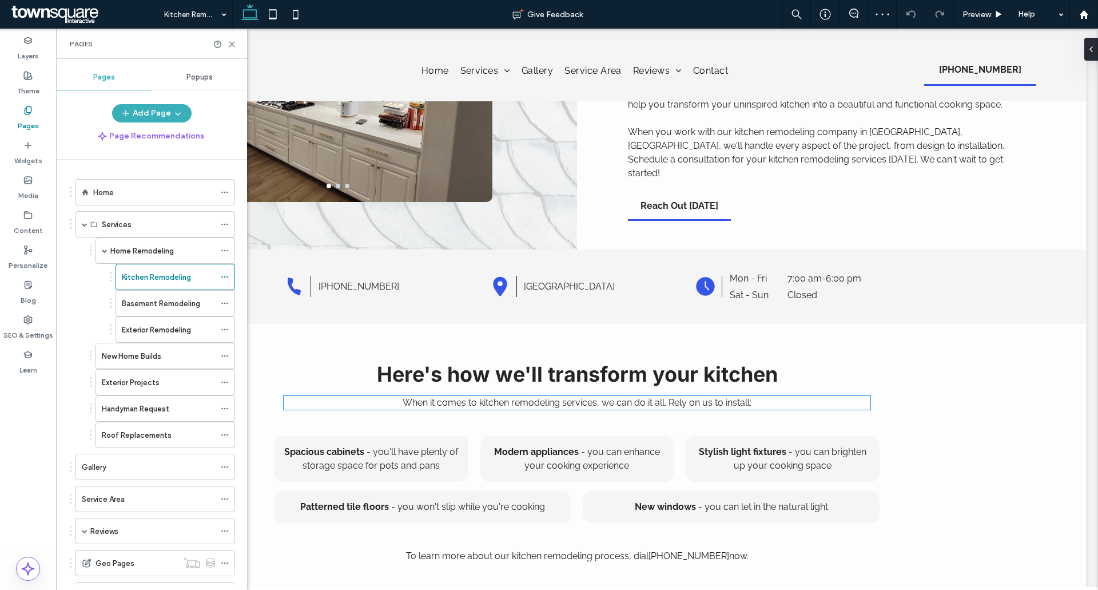
scroll to position [62, 0]
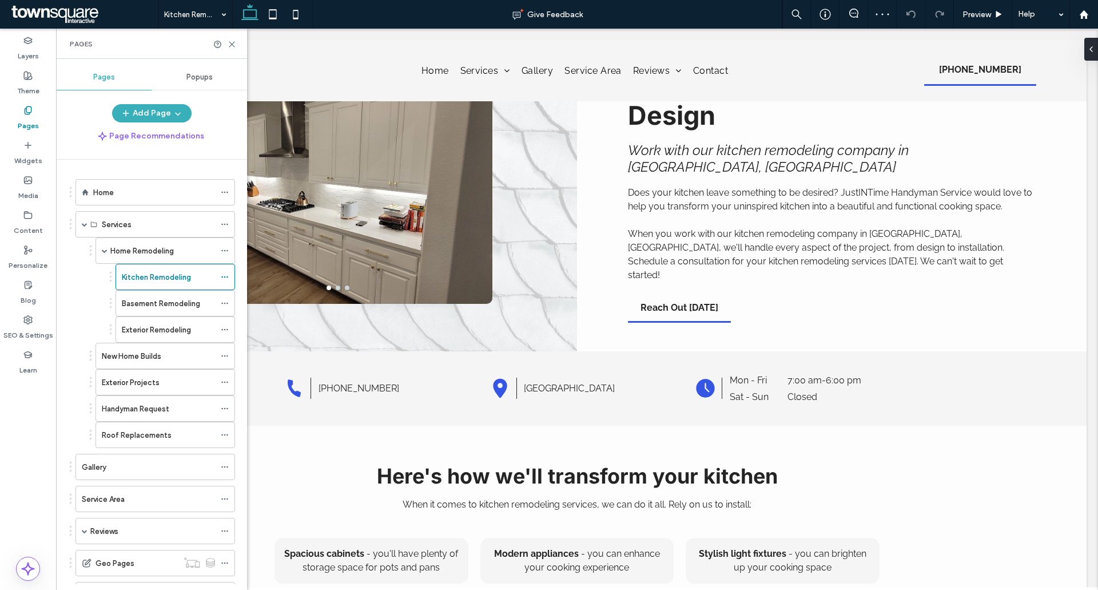
click at [234, 38] on div "Pages" at bounding box center [151, 44] width 191 height 30
drag, startPoint x: 232, startPoint y: 42, endPoint x: 273, endPoint y: 196, distance: 159.2
click at [232, 42] on icon at bounding box center [232, 44] width 9 height 9
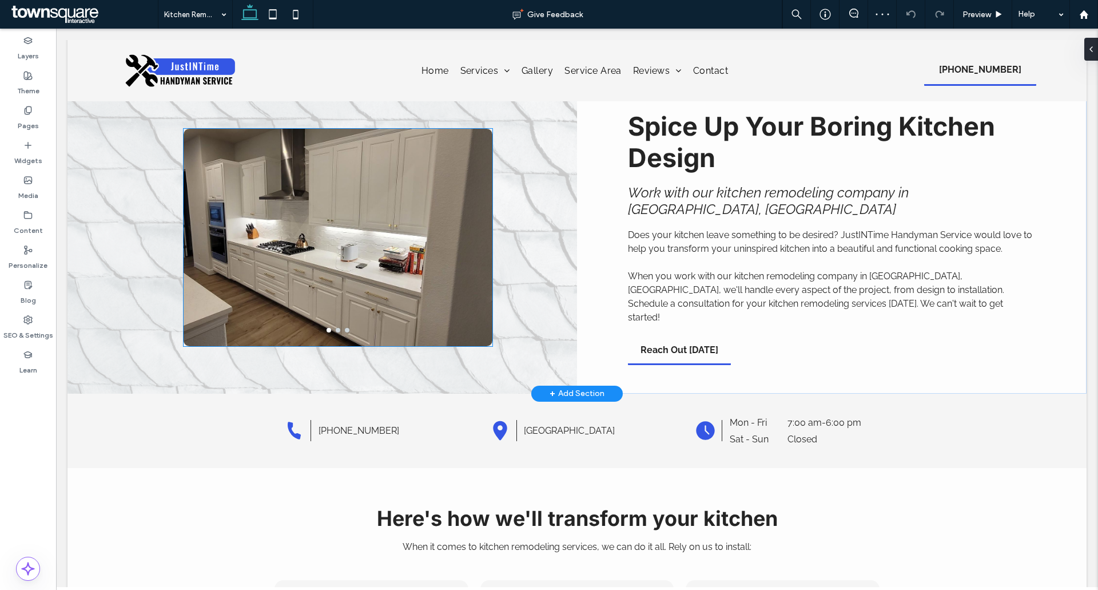
scroll to position [0, 0]
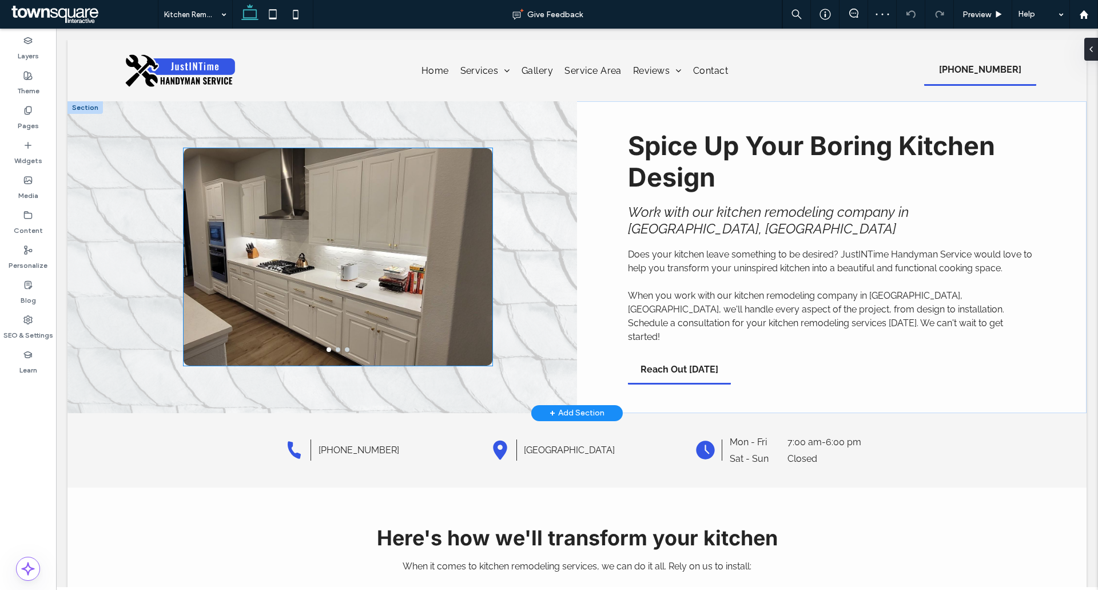
click at [363, 284] on div at bounding box center [338, 263] width 309 height 163
click at [337, 347] on button "go to slide 2" at bounding box center [338, 349] width 5 height 5
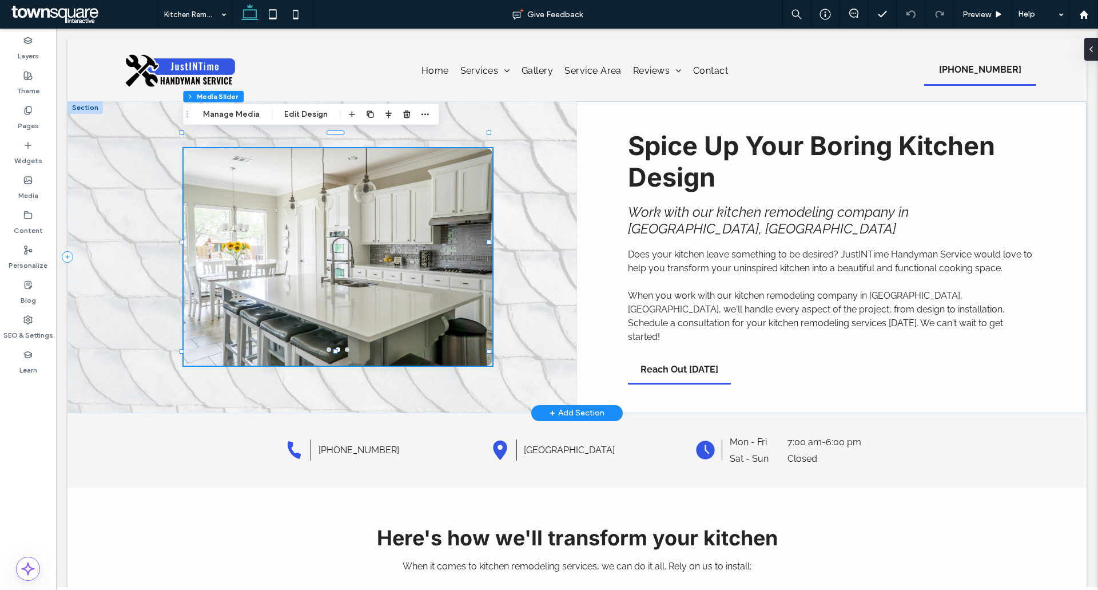
click at [346, 347] on button "go to slide 3" at bounding box center [347, 349] width 5 height 5
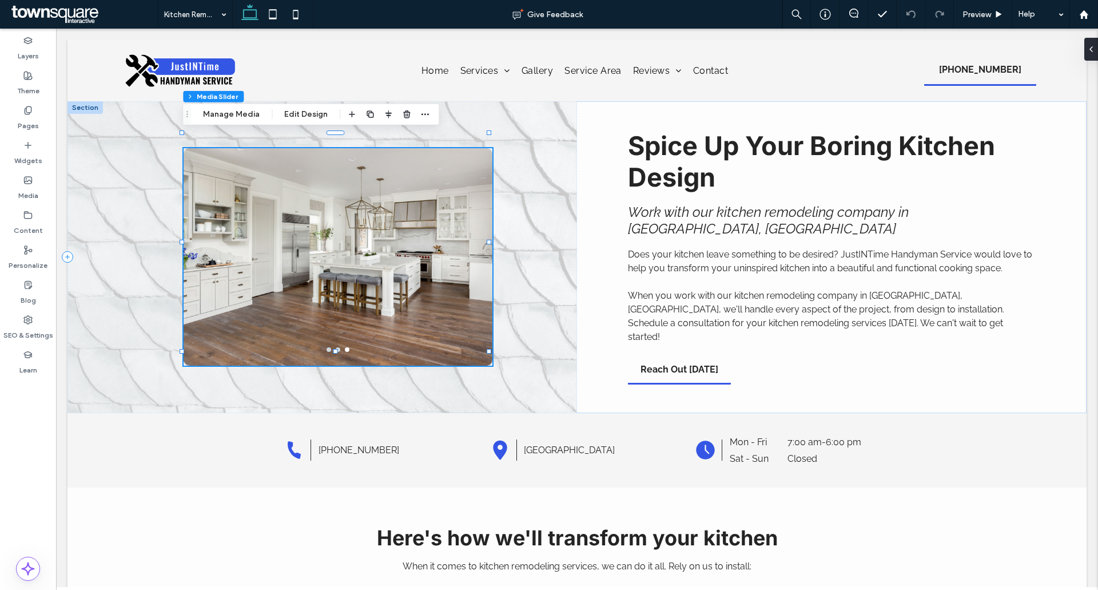
click at [246, 109] on button "Manage Media" at bounding box center [231, 114] width 71 height 14
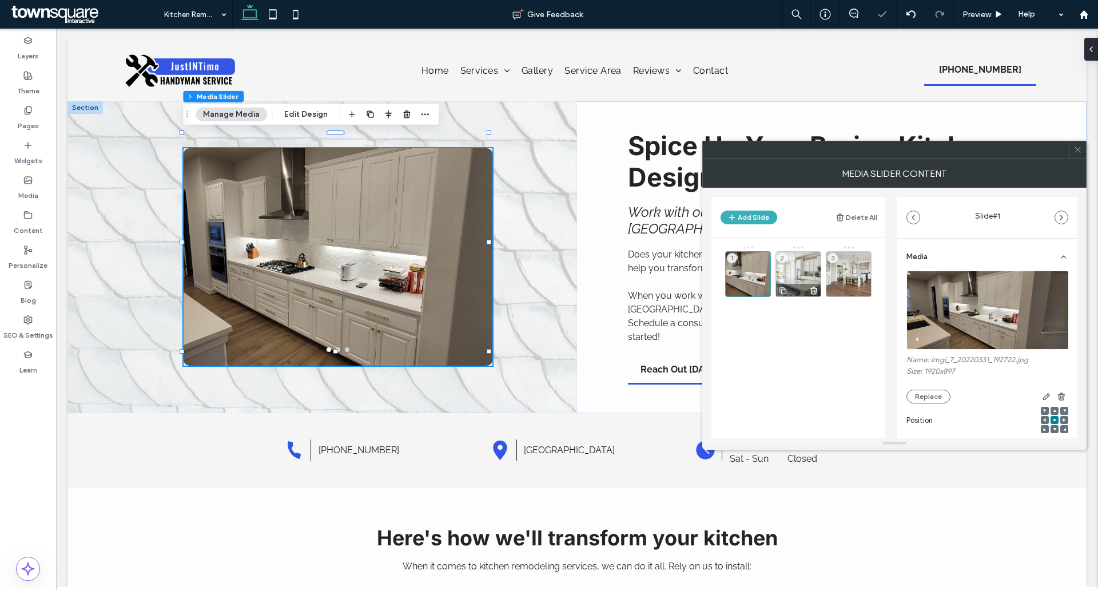
click at [795, 278] on div "2" at bounding box center [798, 274] width 46 height 46
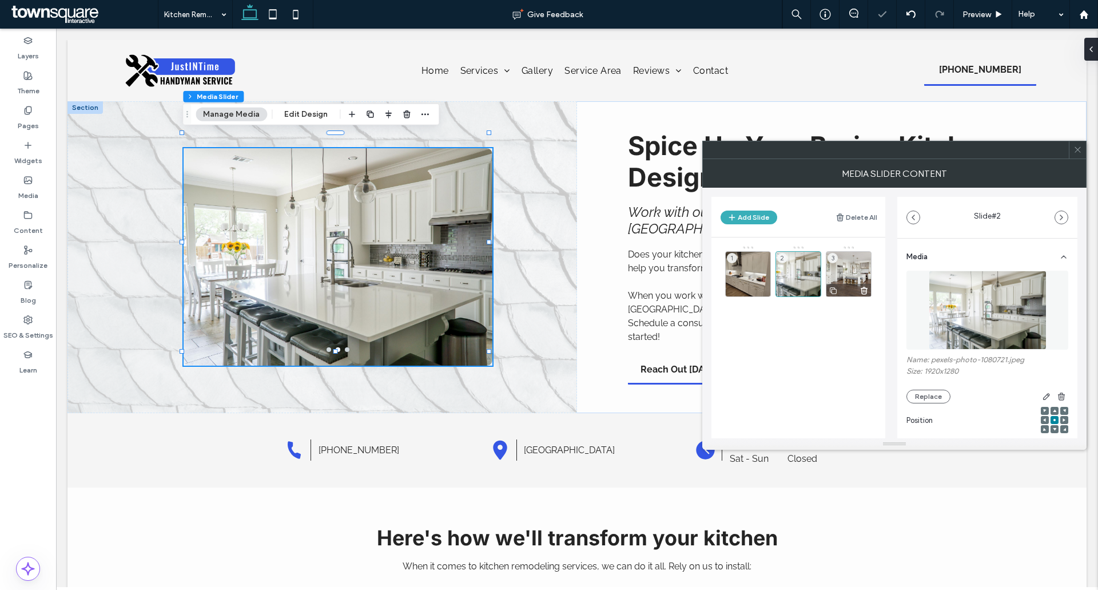
click at [837, 270] on div "3" at bounding box center [849, 274] width 46 height 46
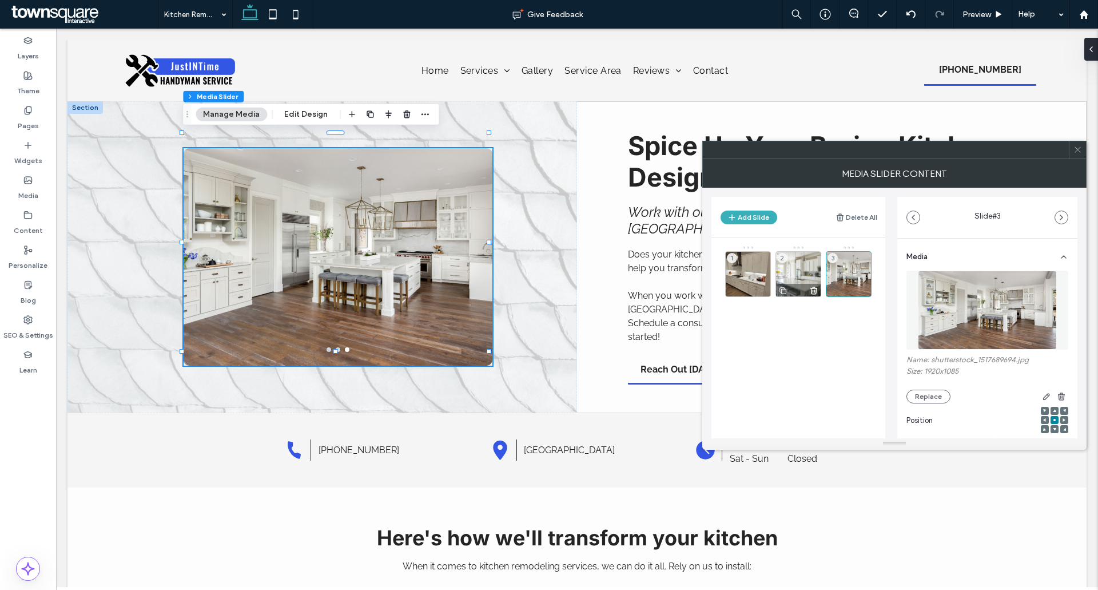
click at [821, 288] on div "2" at bounding box center [798, 274] width 46 height 46
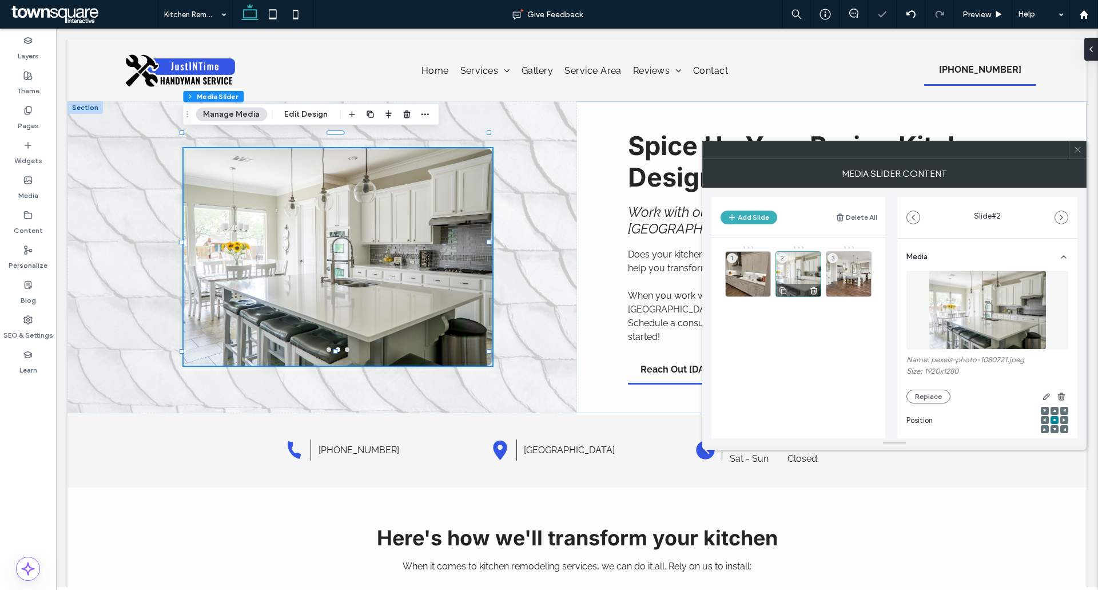
click at [816, 290] on use at bounding box center [814, 290] width 6 height 7
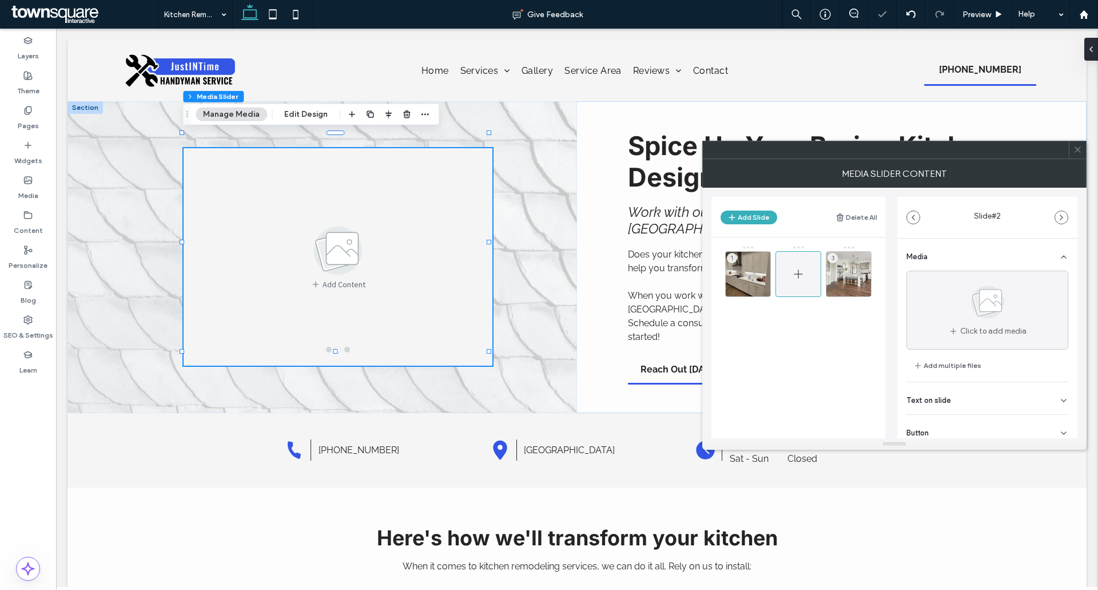
click at [798, 270] on icon at bounding box center [798, 274] width 14 height 14
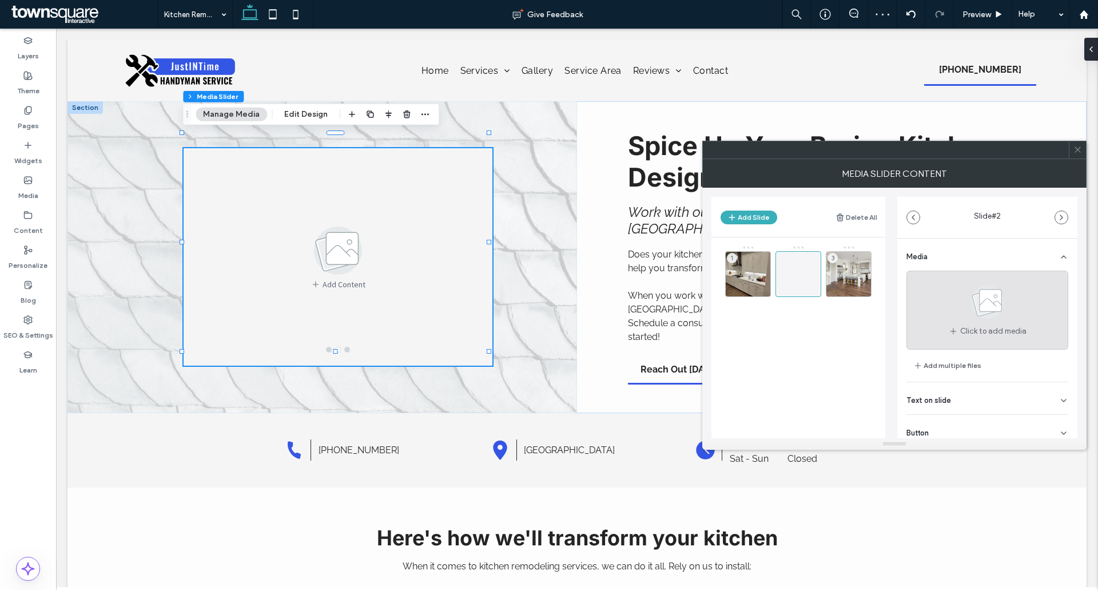
click at [987, 312] on use at bounding box center [987, 301] width 33 height 33
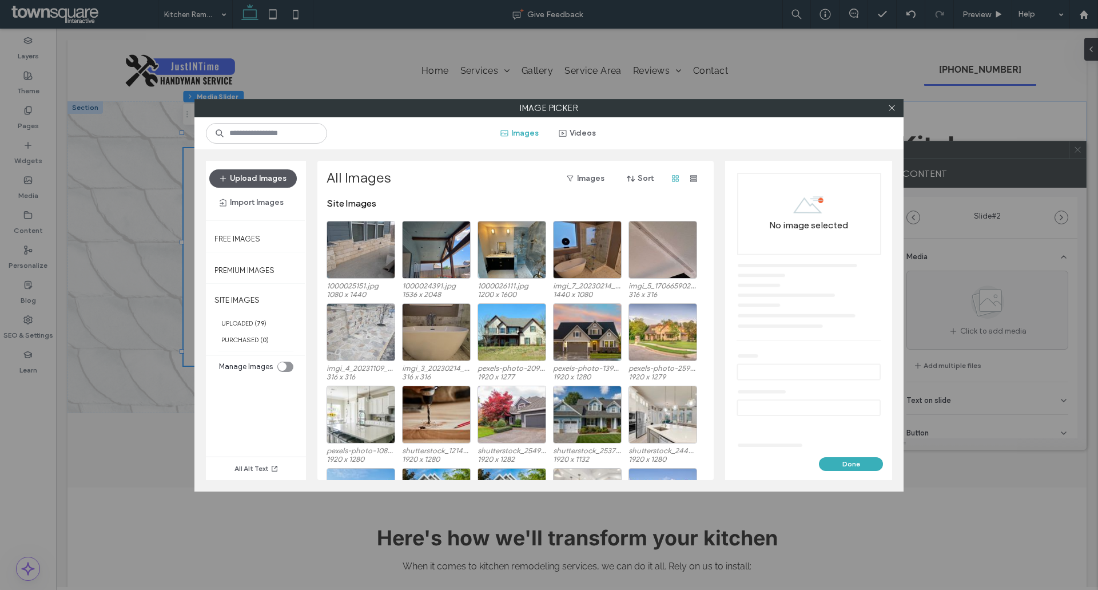
click at [271, 180] on button "Upload Images" at bounding box center [252, 178] width 87 height 18
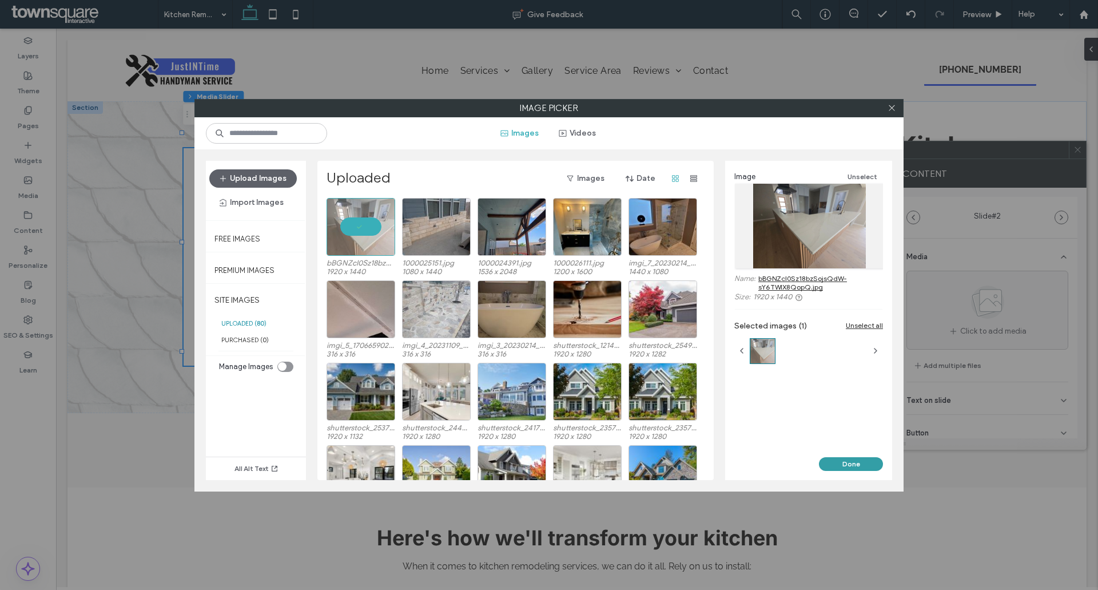
click at [856, 461] on button "Done" at bounding box center [851, 464] width 64 height 14
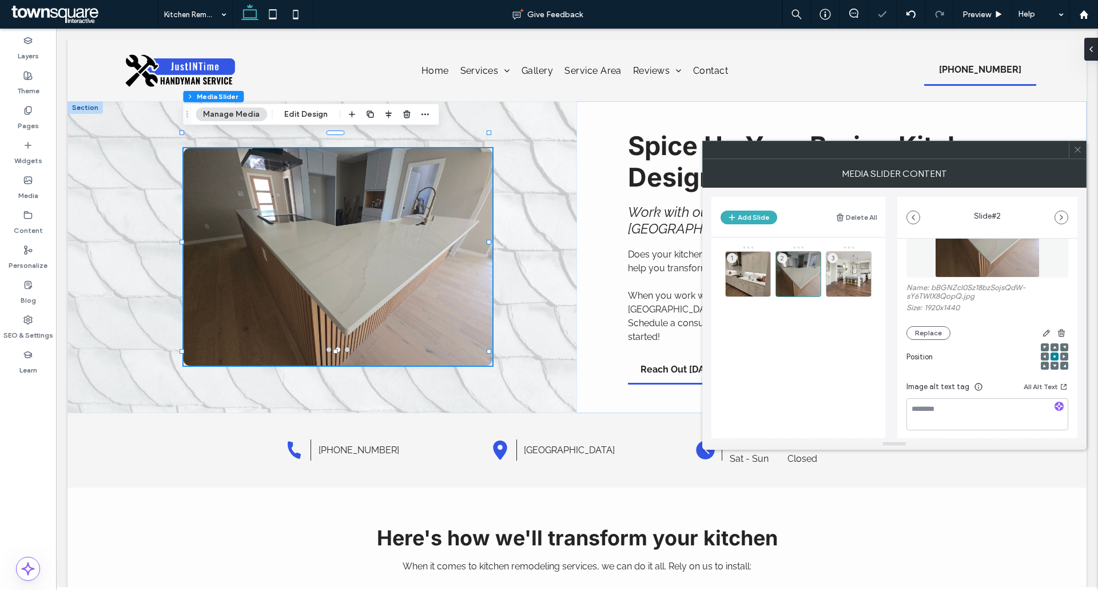
scroll to position [170, 0]
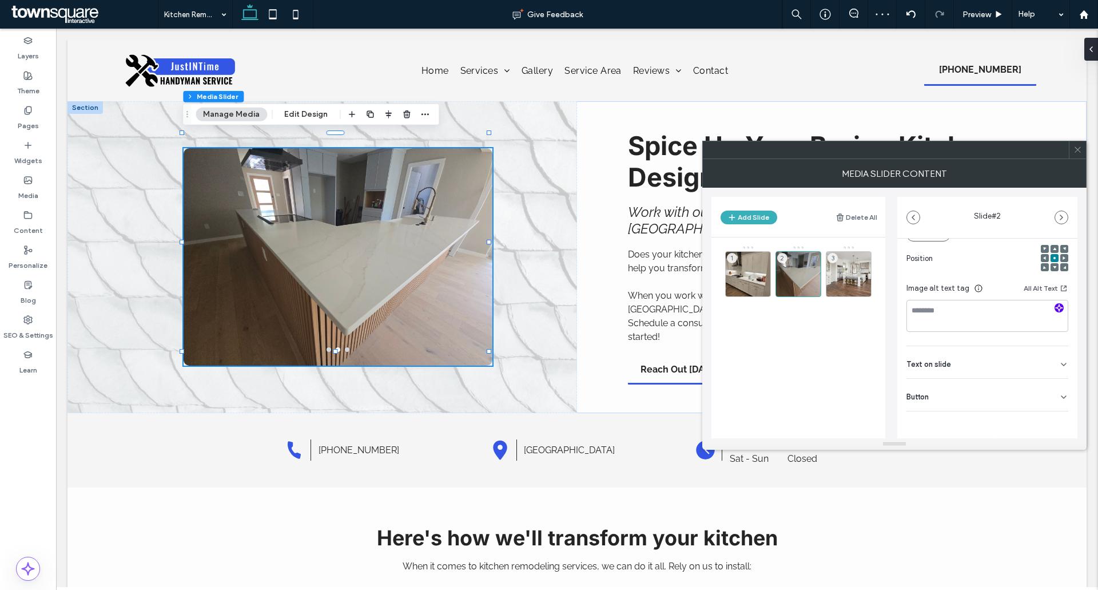
click at [1055, 305] on icon "button" at bounding box center [1059, 308] width 8 height 8
type textarea "**********"
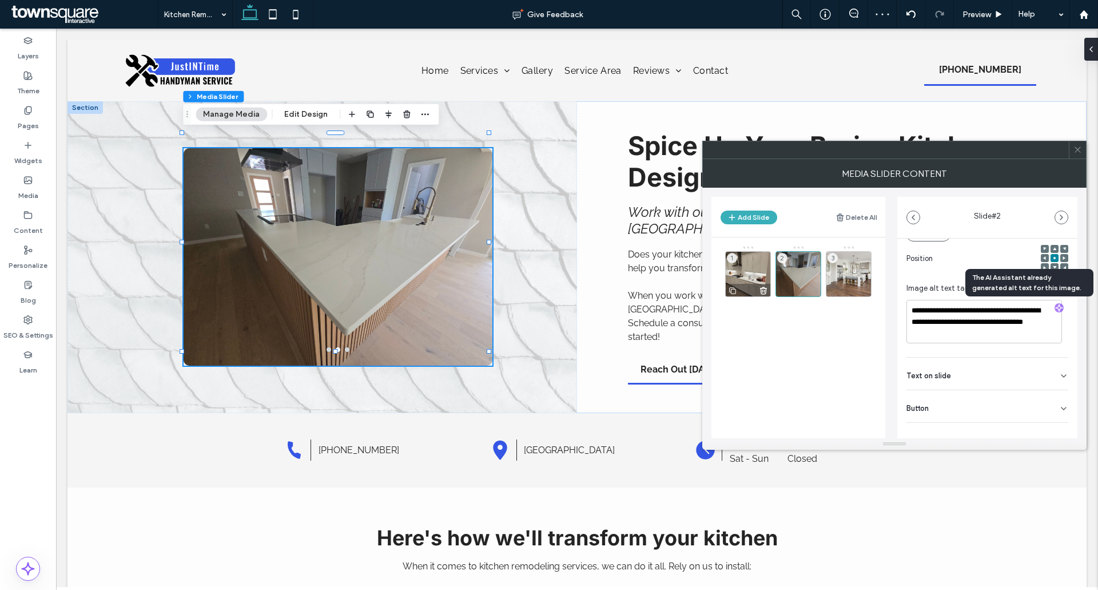
click at [743, 256] on div "1" at bounding box center [748, 274] width 46 height 46
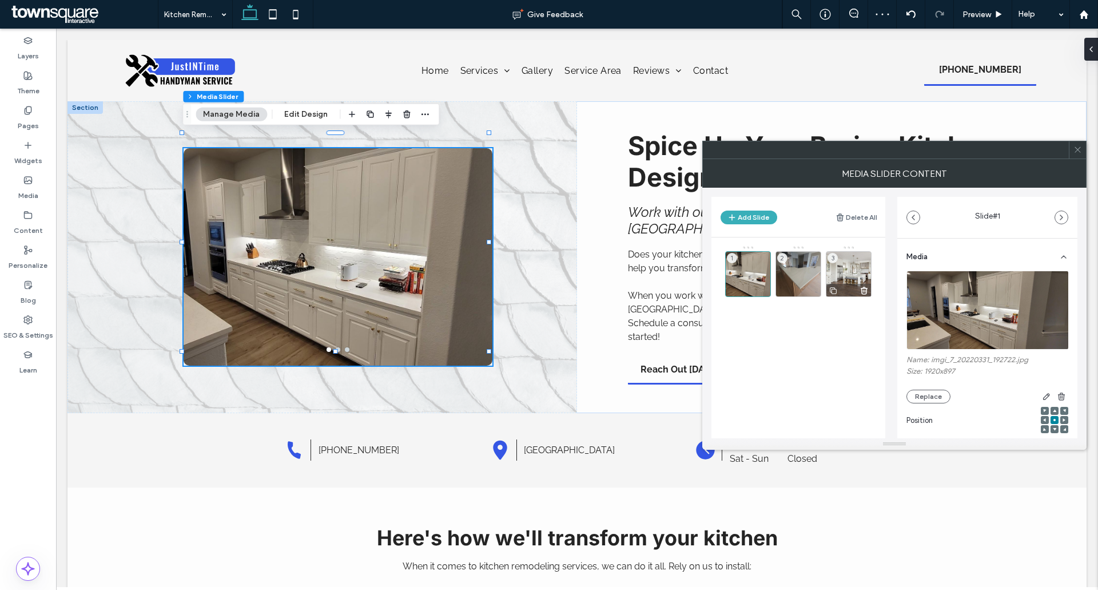
click at [843, 272] on div "3" at bounding box center [849, 274] width 46 height 46
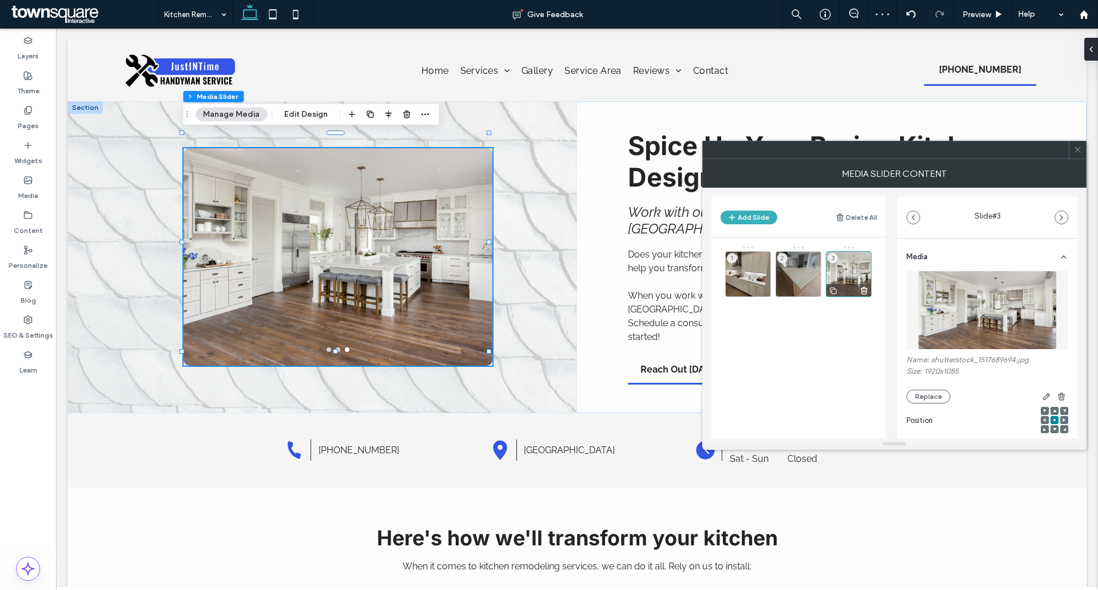
click at [865, 292] on icon at bounding box center [863, 290] width 9 height 10
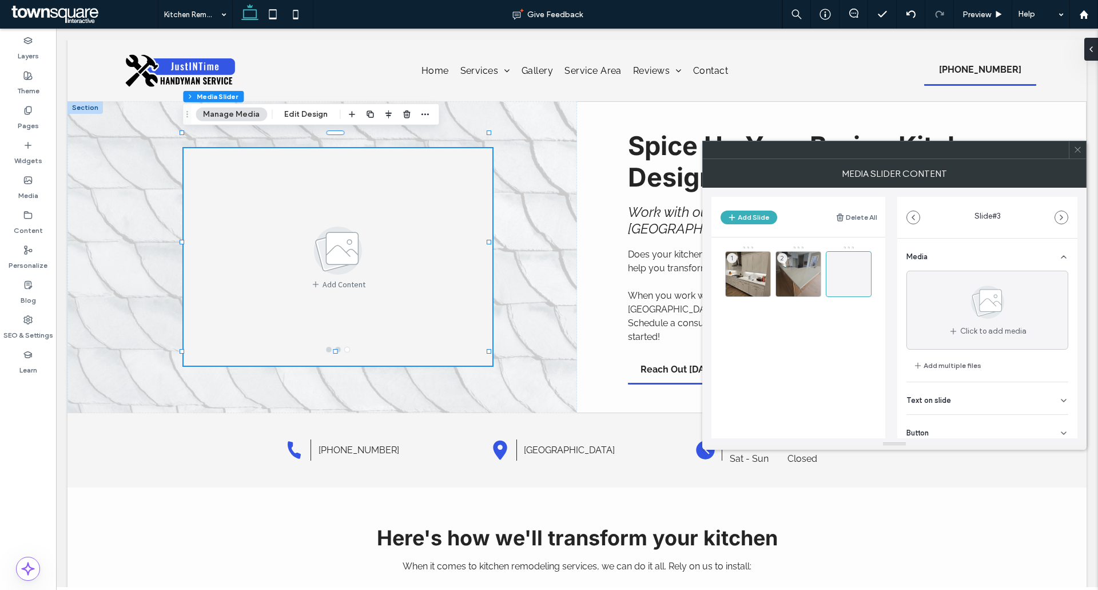
click at [1078, 147] on icon at bounding box center [1077, 149] width 9 height 9
